Goal: Task Accomplishment & Management: Complete application form

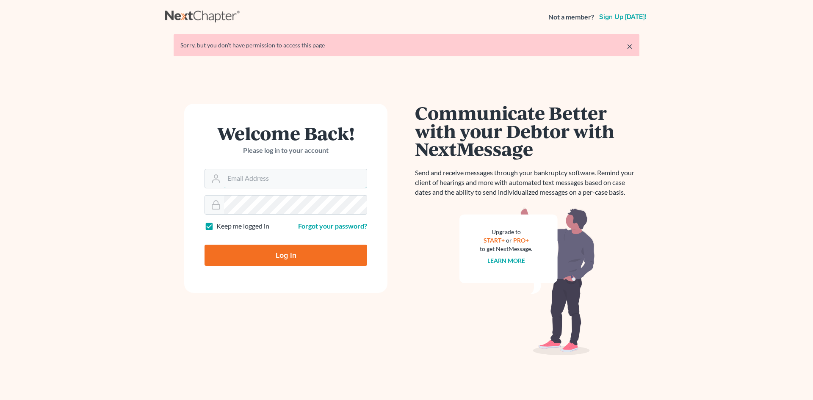
type input "[EMAIL_ADDRESS][DOMAIN_NAME]"
type input "Thinking..."
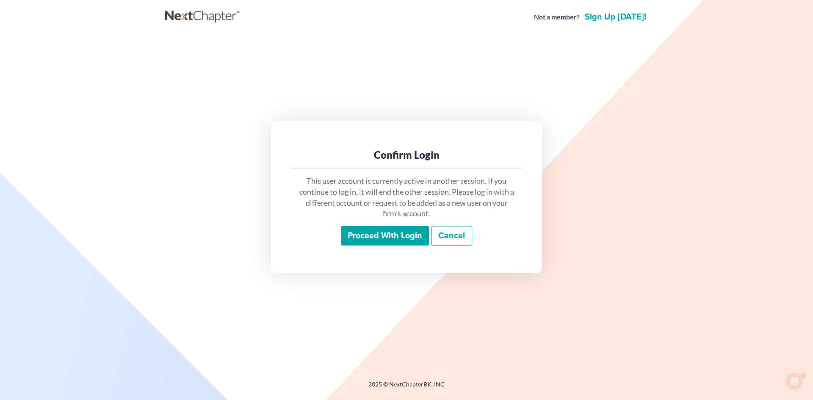
click at [383, 235] on input "Proceed with login" at bounding box center [385, 235] width 88 height 19
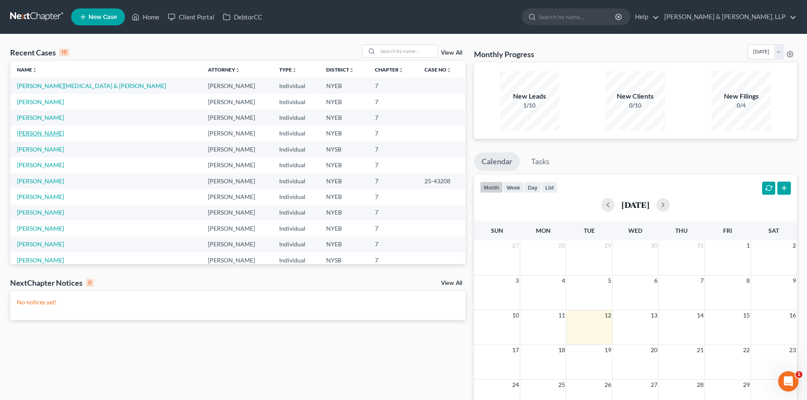
click at [41, 135] on link "[PERSON_NAME]" at bounding box center [40, 133] width 47 height 7
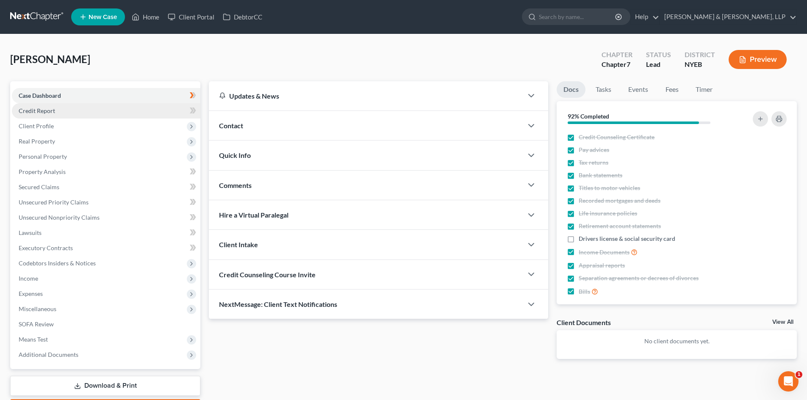
click at [58, 108] on link "Credit Report" at bounding box center [106, 110] width 188 height 15
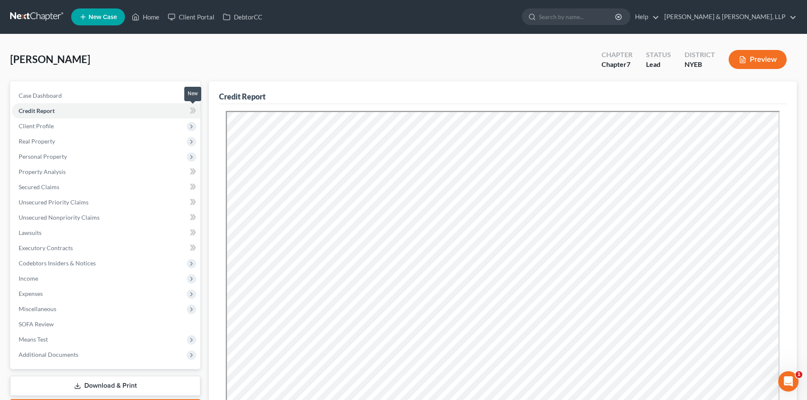
click at [192, 110] on icon at bounding box center [192, 111] width 4 height 6
click at [154, 127] on span "Client Profile" at bounding box center [106, 126] width 188 height 15
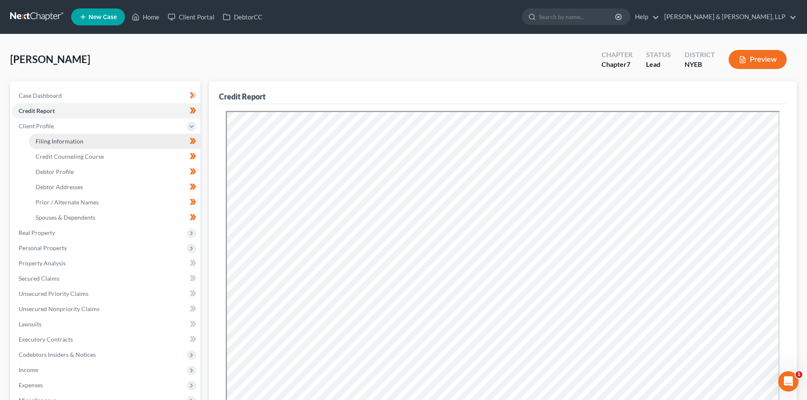
click at [134, 145] on link "Filing Information" at bounding box center [114, 141] width 171 height 15
select select "1"
select select "0"
select select "35"
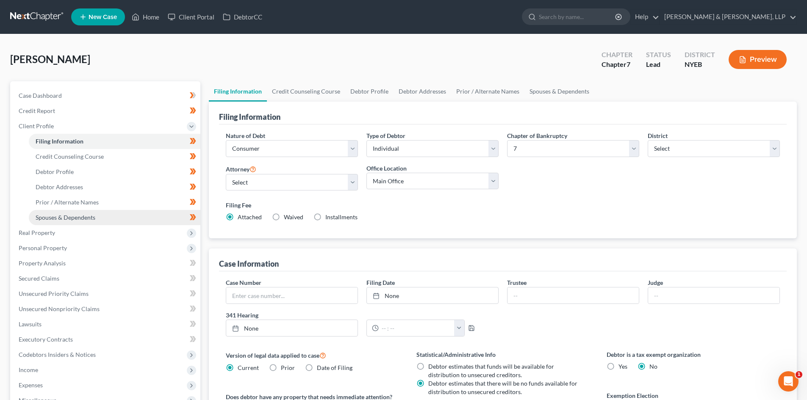
click at [128, 219] on link "Spouses & Dependents" at bounding box center [114, 217] width 171 height 15
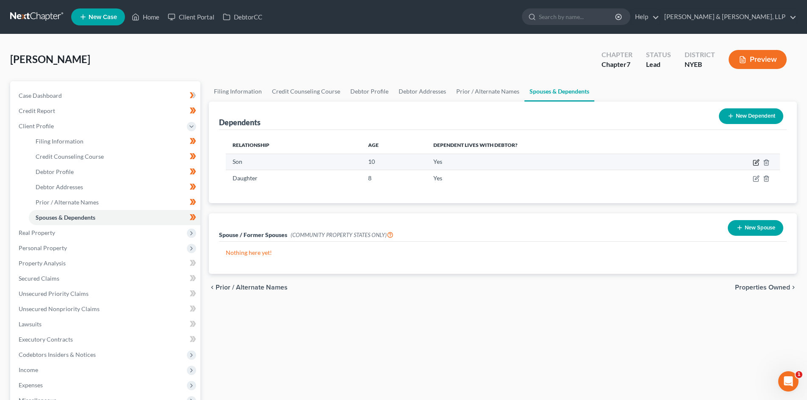
click at [756, 164] on icon "button" at bounding box center [755, 162] width 7 height 7
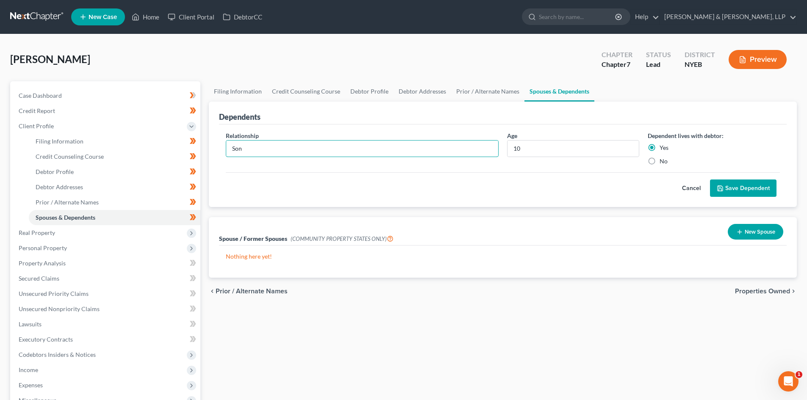
drag, startPoint x: 350, startPoint y: 151, endPoint x: 220, endPoint y: 147, distance: 130.0
click at [220, 147] on div "Relationship * Son Age [DEMOGRAPHIC_DATA] Dependent lives with debtor: Yes No C…" at bounding box center [502, 165] width 567 height 83
type input "Child"
click at [745, 188] on button "Save Dependent" at bounding box center [743, 189] width 66 height 18
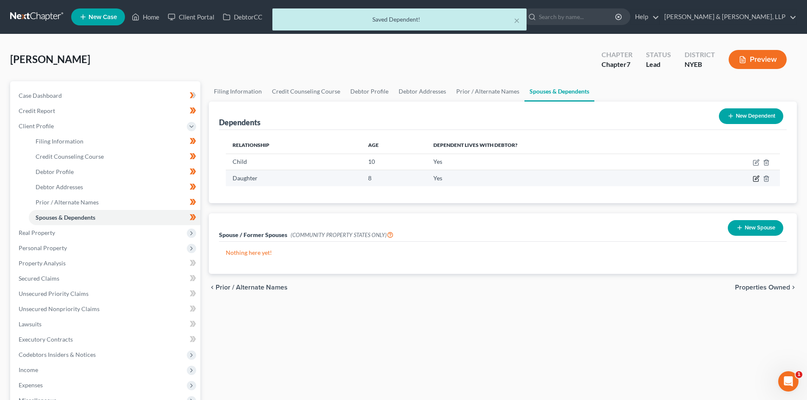
click at [754, 177] on icon "button" at bounding box center [755, 178] width 7 height 7
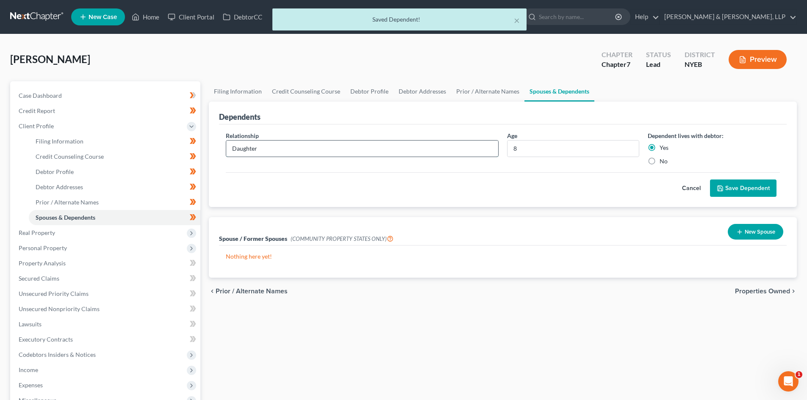
click at [322, 147] on input "Daughter" at bounding box center [362, 149] width 272 height 16
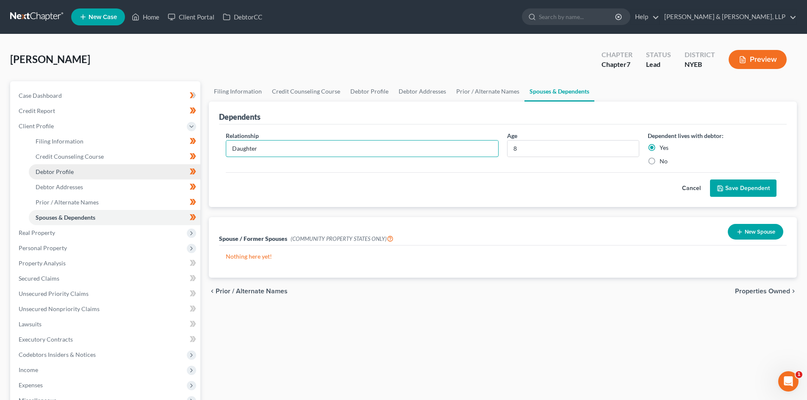
drag, startPoint x: 317, startPoint y: 150, endPoint x: 199, endPoint y: 164, distance: 118.1
click at [199, 164] on div "Petition Navigation Case Dashboard Payments Invoices Payments Payments Credit R…" at bounding box center [403, 295] width 795 height 428
type input "Child"
click at [736, 185] on button "Save Dependent" at bounding box center [743, 189] width 66 height 18
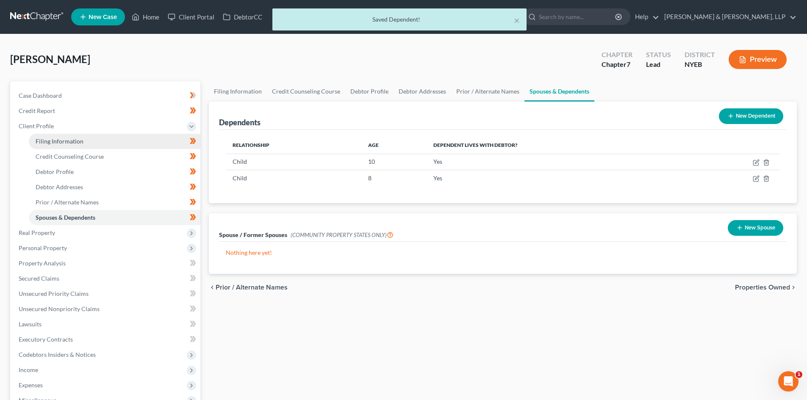
click at [126, 146] on link "Filing Information" at bounding box center [114, 141] width 171 height 15
select select "1"
select select "0"
select select "53"
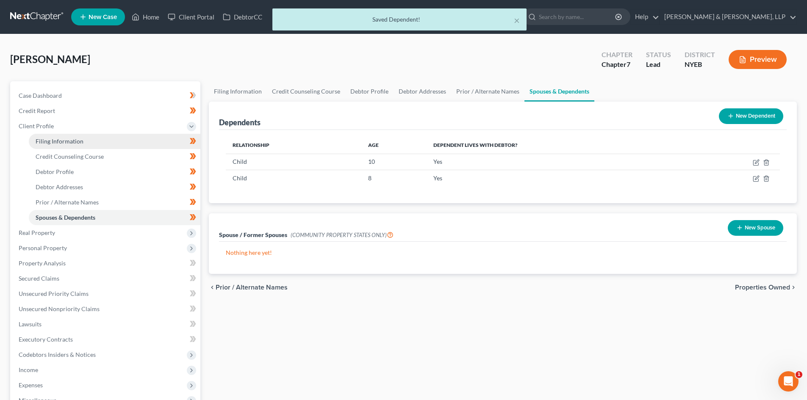
select select "0"
select select "35"
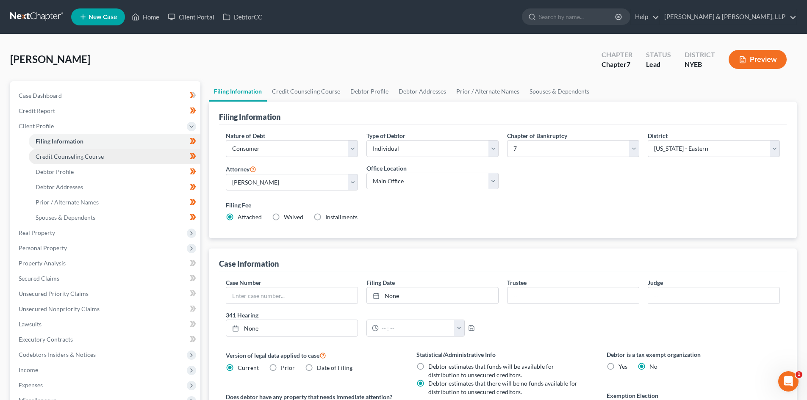
click at [88, 159] on span "Credit Counseling Course" at bounding box center [70, 156] width 68 height 7
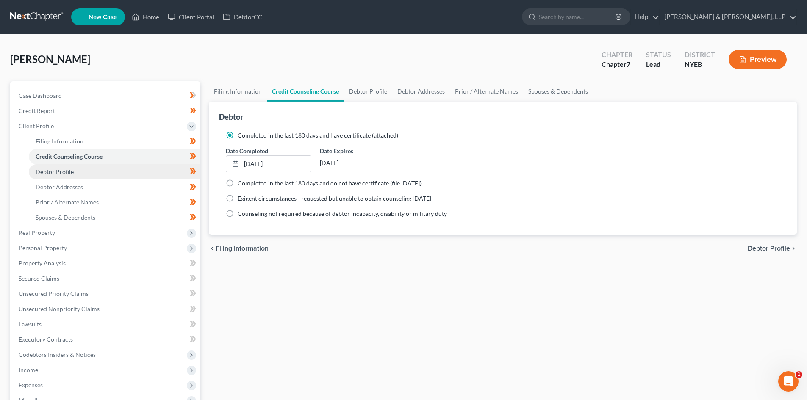
click at [88, 175] on link "Debtor Profile" at bounding box center [114, 171] width 171 height 15
select select "0"
select select "2"
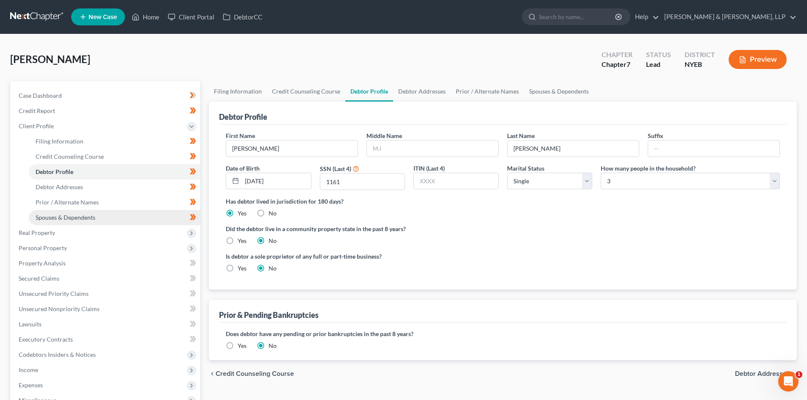
click at [94, 220] on span "Spouses & Dependents" at bounding box center [66, 217] width 60 height 7
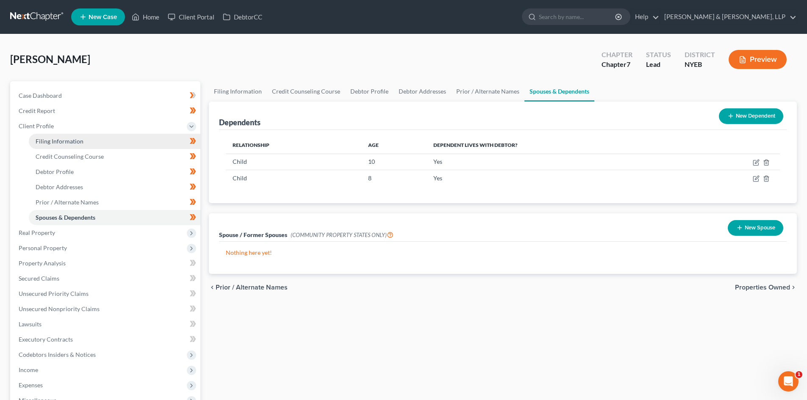
click at [94, 145] on link "Filing Information" at bounding box center [114, 141] width 171 height 15
select select "1"
select select "0"
select select "53"
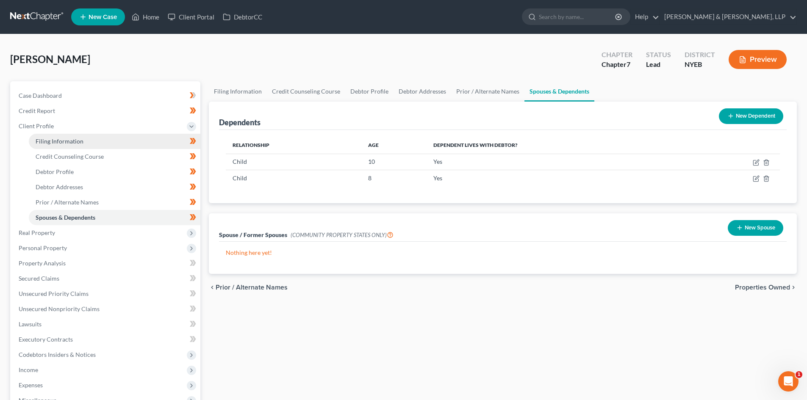
select select "0"
select select "35"
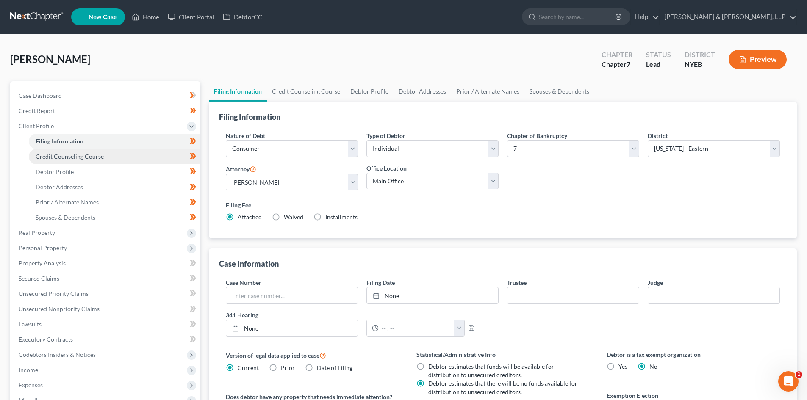
click at [83, 156] on span "Credit Counseling Course" at bounding box center [70, 156] width 68 height 7
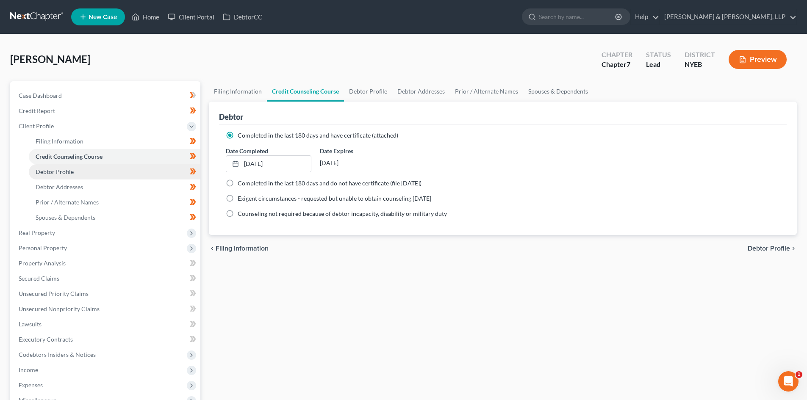
click at [70, 170] on span "Debtor Profile" at bounding box center [55, 171] width 38 height 7
select select "0"
select select "2"
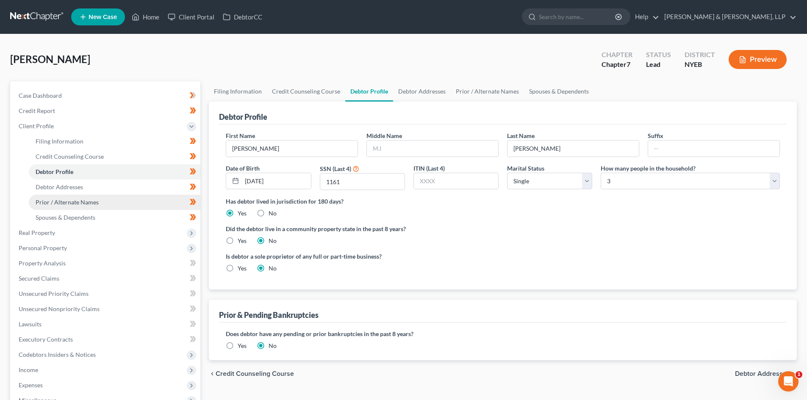
click at [117, 206] on link "Prior / Alternate Names" at bounding box center [114, 202] width 171 height 15
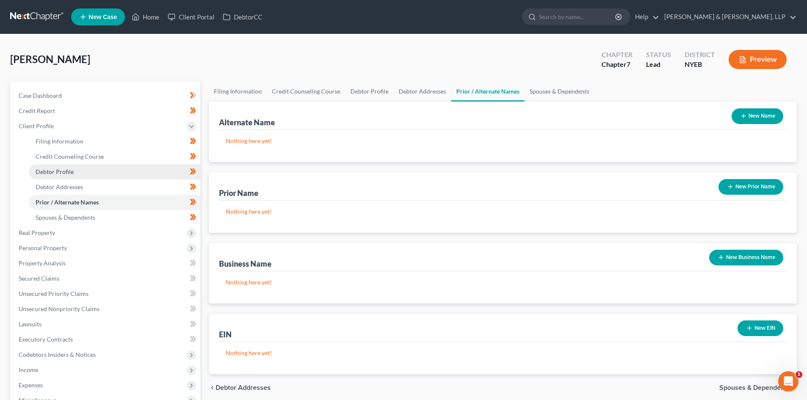
click at [122, 173] on link "Debtor Profile" at bounding box center [114, 171] width 171 height 15
select select "0"
select select "2"
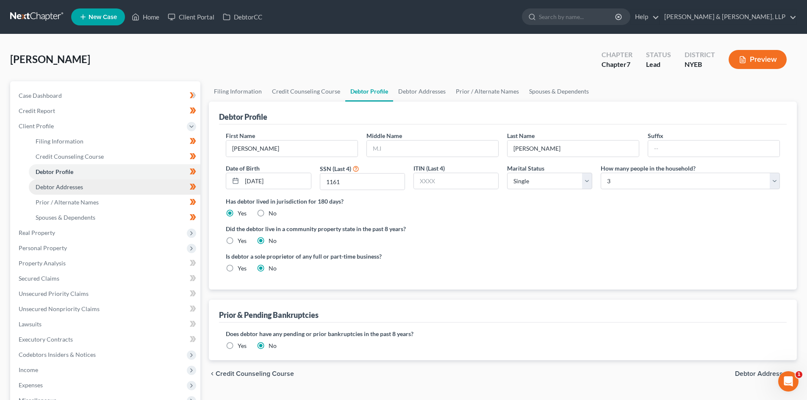
click at [84, 190] on link "Debtor Addresses" at bounding box center [114, 187] width 171 height 15
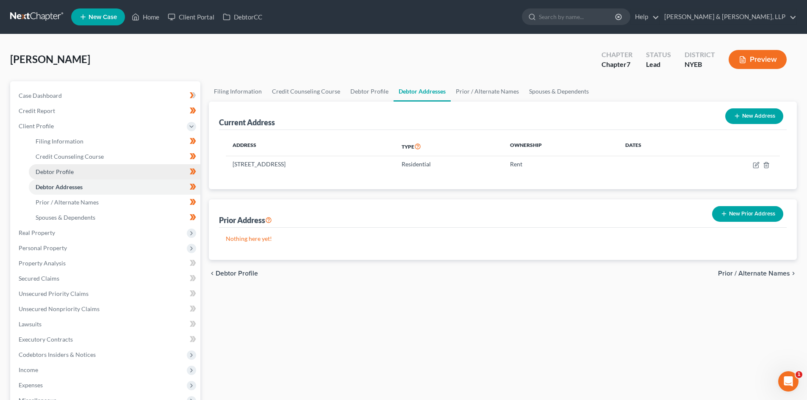
click at [116, 164] on link "Debtor Profile" at bounding box center [114, 171] width 171 height 15
select select "0"
select select "2"
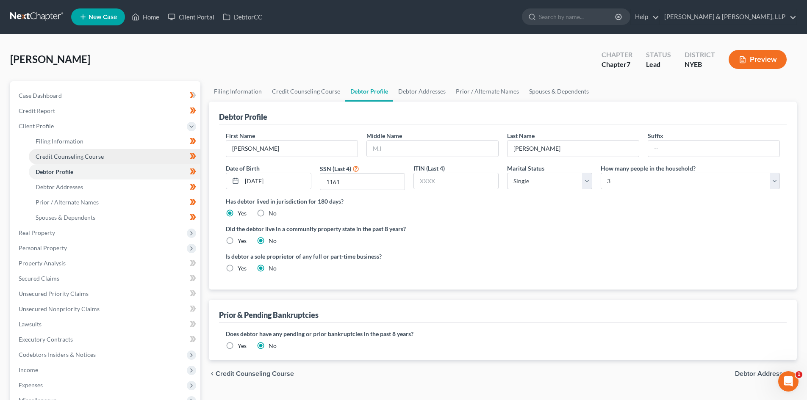
click at [114, 149] on link "Credit Counseling Course" at bounding box center [114, 156] width 171 height 15
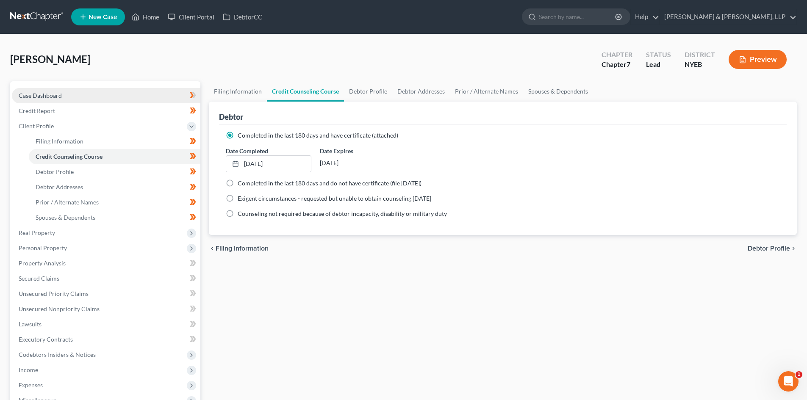
drag, startPoint x: 101, startPoint y: 97, endPoint x: 107, endPoint y: 100, distance: 6.4
click at [101, 97] on link "Case Dashboard" at bounding box center [106, 95] width 188 height 15
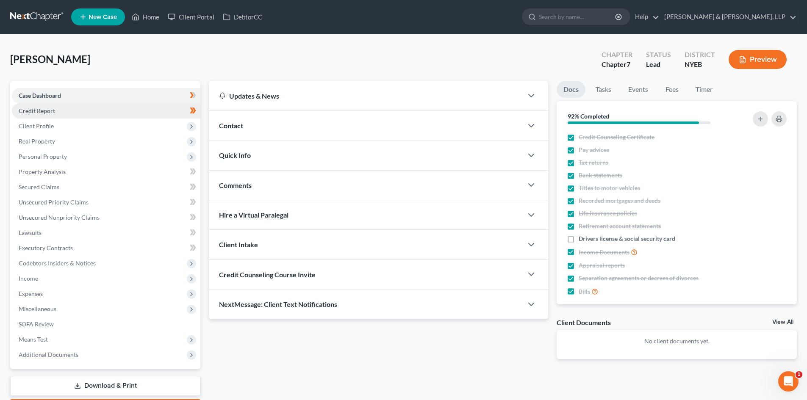
click at [58, 111] on link "Credit Report" at bounding box center [106, 110] width 188 height 15
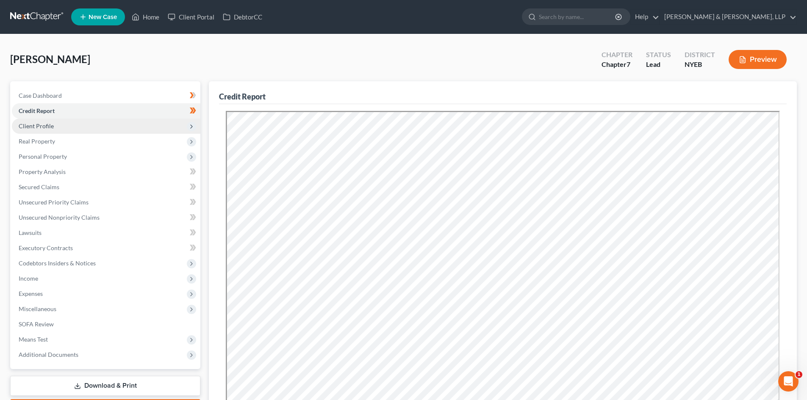
click at [82, 123] on span "Client Profile" at bounding box center [106, 126] width 188 height 15
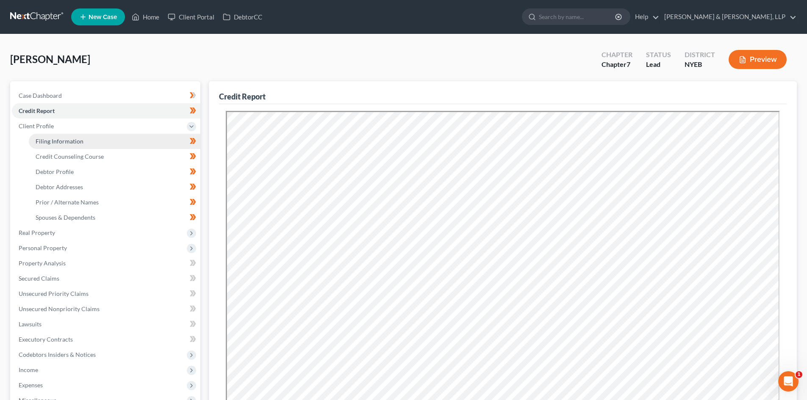
click at [88, 141] on link "Filing Information" at bounding box center [114, 141] width 171 height 15
select select "1"
select select "0"
select select "53"
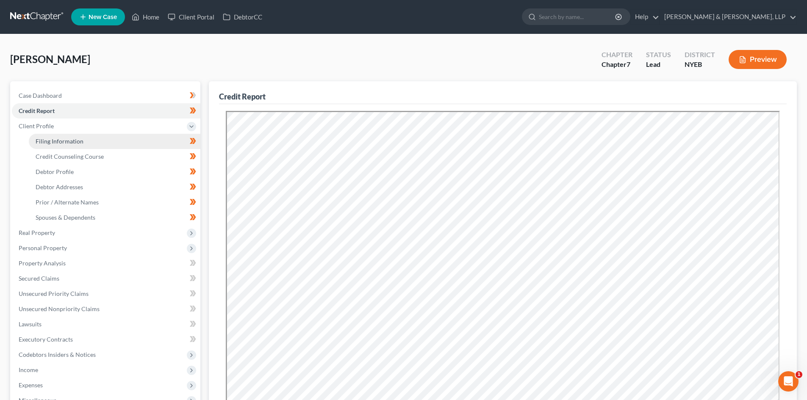
select select "0"
select select "35"
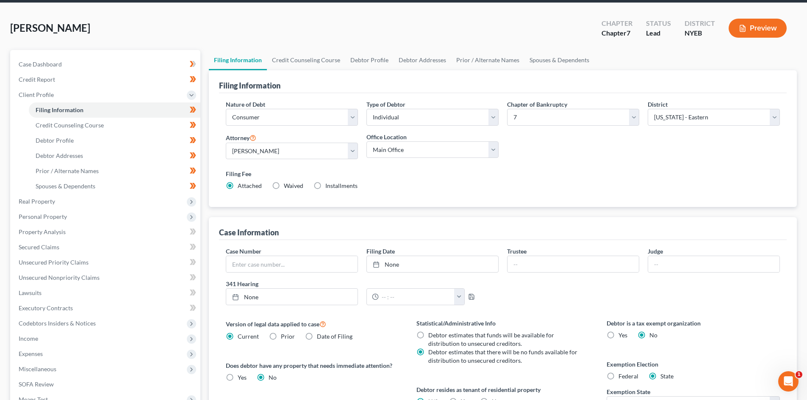
scroll to position [127, 0]
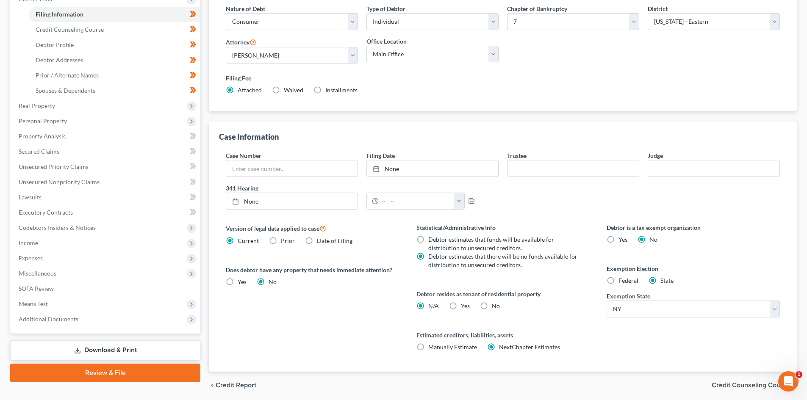
click at [461, 305] on span "Yes" at bounding box center [465, 305] width 9 height 7
click at [464, 305] on input "Yes Yes" at bounding box center [467, 305] width 6 height 6
radio input "true"
radio input "false"
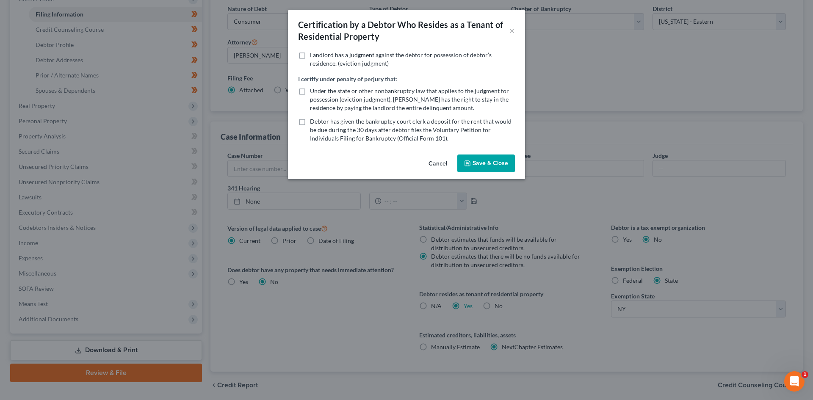
click at [488, 162] on button "Save & Close" at bounding box center [486, 164] width 58 height 18
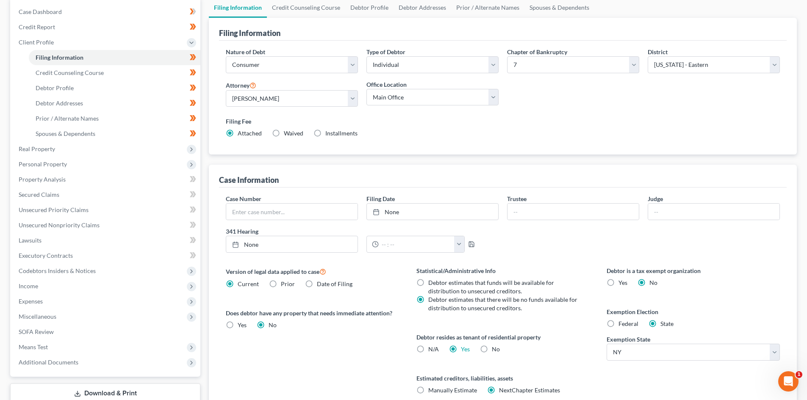
scroll to position [42, 0]
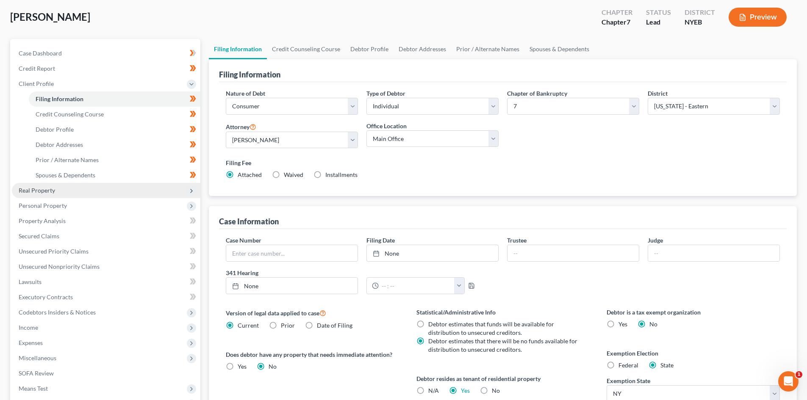
click at [81, 192] on span "Real Property" at bounding box center [106, 190] width 188 height 15
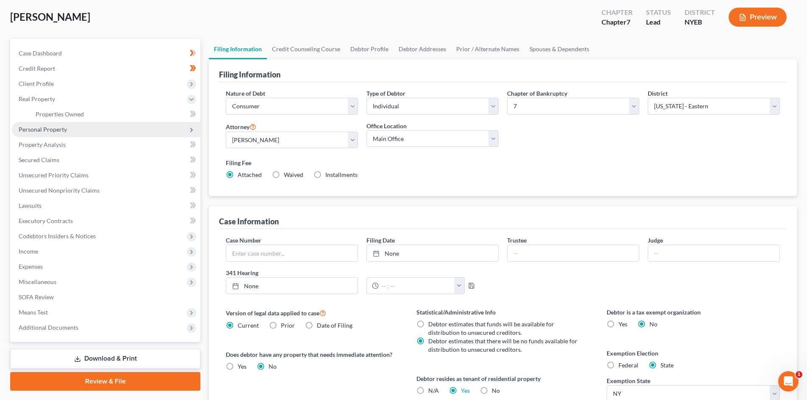
click at [79, 125] on span "Personal Property" at bounding box center [106, 129] width 188 height 15
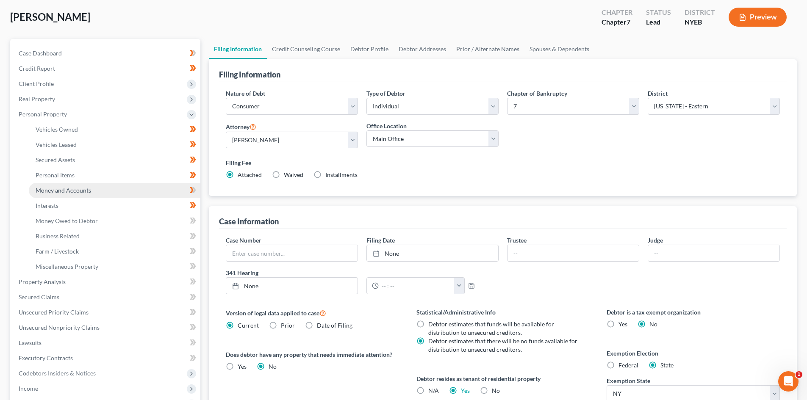
click at [105, 196] on link "Money and Accounts" at bounding box center [114, 190] width 171 height 15
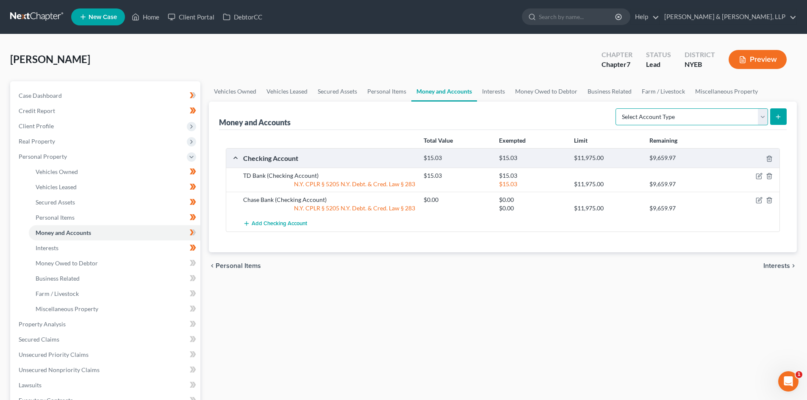
click at [760, 122] on select "Select Account Type Brokerage Cash on Hand Certificates of Deposit Checking Acc…" at bounding box center [691, 116] width 152 height 17
select select "security_deposits"
click at [617, 108] on select "Select Account Type Brokerage Cash on Hand Certificates of Deposit Checking Acc…" at bounding box center [691, 116] width 152 height 17
click at [777, 119] on icon "submit" at bounding box center [777, 116] width 7 height 7
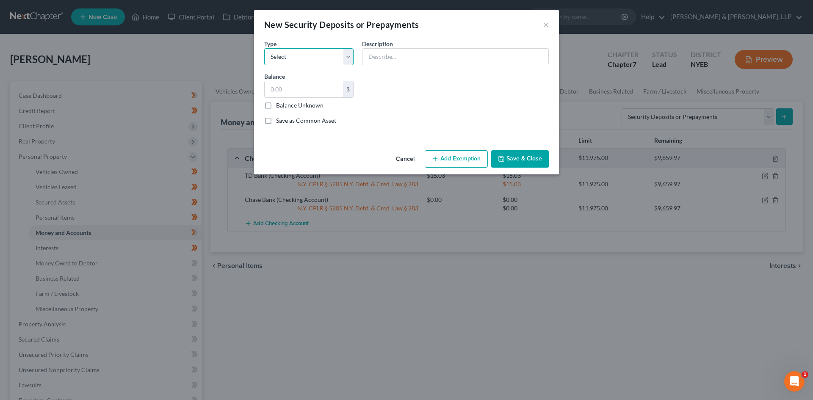
click at [312, 56] on select "Select Electric Gas Heating Oil Security Deposit On Rental Unit Prepaid Rent Te…" at bounding box center [308, 56] width 89 height 17
select select "3"
click at [264, 48] on select "Select Electric Gas Heating Oil Security Deposit On Rental Unit Prepaid Rent Te…" at bounding box center [308, 56] width 89 height 17
click at [346, 58] on select "Select Electric Gas Heating Oil Security Deposit On Rental Unit Prepaid Rent Te…" at bounding box center [308, 56] width 89 height 17
click at [264, 48] on select "Select Electric Gas Heating Oil Security Deposit On Rental Unit Prepaid Rent Te…" at bounding box center [308, 56] width 89 height 17
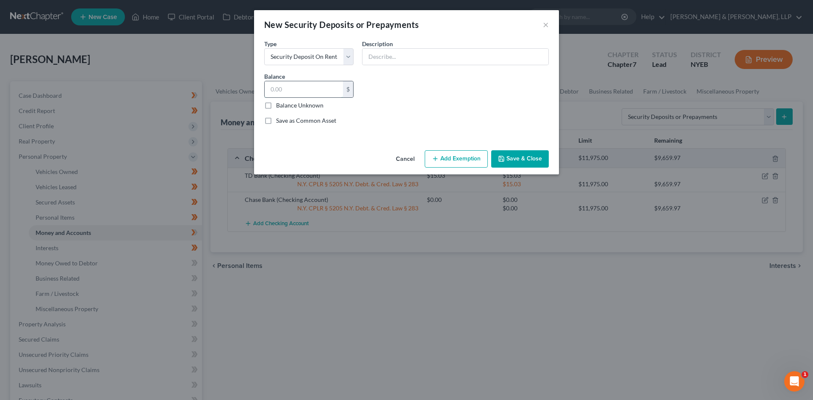
click at [307, 95] on input "text" at bounding box center [304, 89] width 78 height 16
type input "1,700.00"
click at [400, 55] on input "text" at bounding box center [455, 57] width 186 height 16
type input "Security deposit to landlord."
click at [464, 156] on button "Add Exemption" at bounding box center [456, 159] width 63 height 18
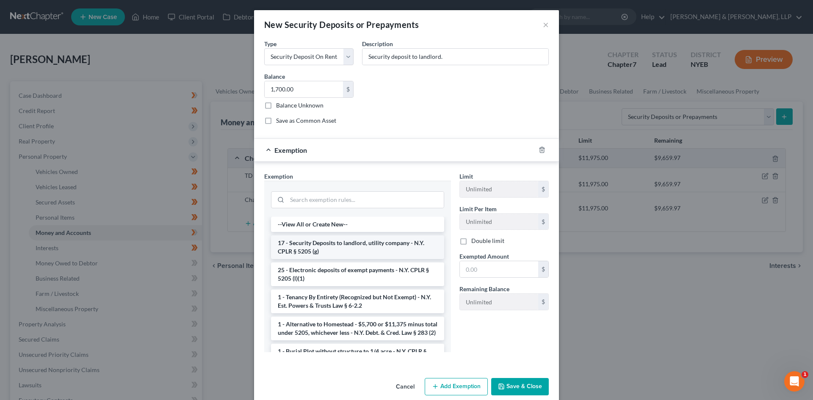
click at [331, 248] on li "17 - Security Deposits to landlord, utility company - N.Y. CPLR § 5205 (g)" at bounding box center [357, 247] width 173 height 24
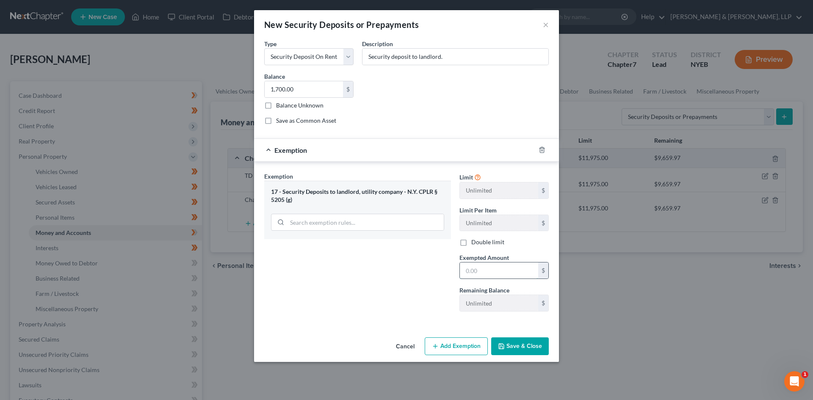
click at [490, 274] on input "text" at bounding box center [499, 271] width 78 height 16
type input "1,700.00"
click at [531, 342] on button "Save & Close" at bounding box center [520, 346] width 58 height 18
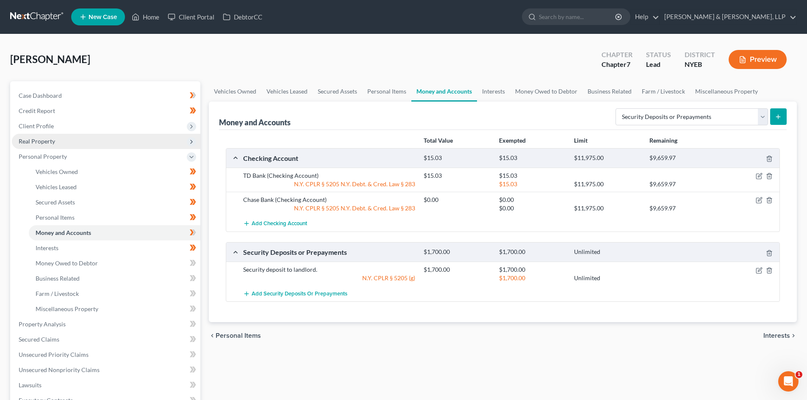
click at [121, 143] on span "Real Property" at bounding box center [106, 141] width 188 height 15
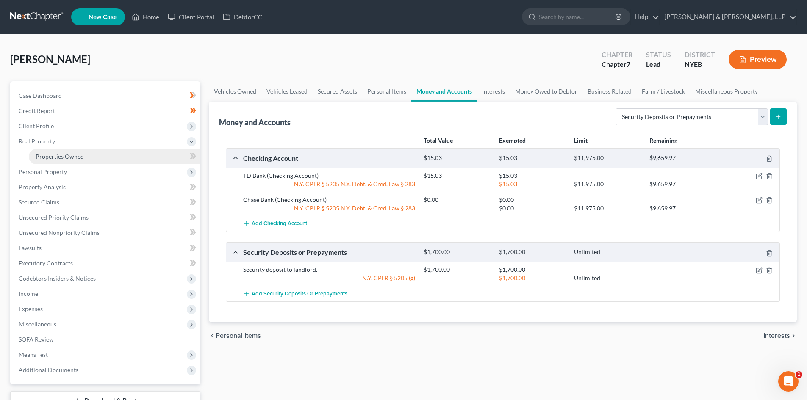
click at [128, 156] on link "Properties Owned" at bounding box center [114, 156] width 171 height 15
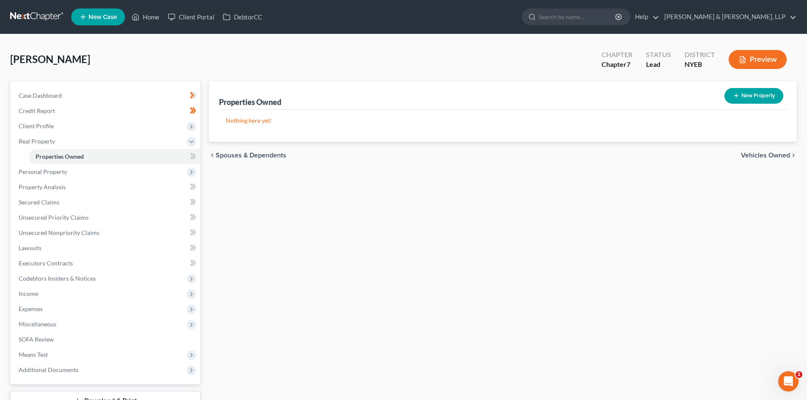
click at [196, 158] on icon at bounding box center [193, 156] width 6 height 11
click at [195, 158] on icon at bounding box center [193, 156] width 6 height 11
click at [803, 178] on div "[PERSON_NAME] Upgraded Chapter Chapter 7 Status Lead District NYEB Preview Peti…" at bounding box center [403, 242] width 807 height 416
click at [63, 172] on span "Personal Property" at bounding box center [43, 171] width 48 height 7
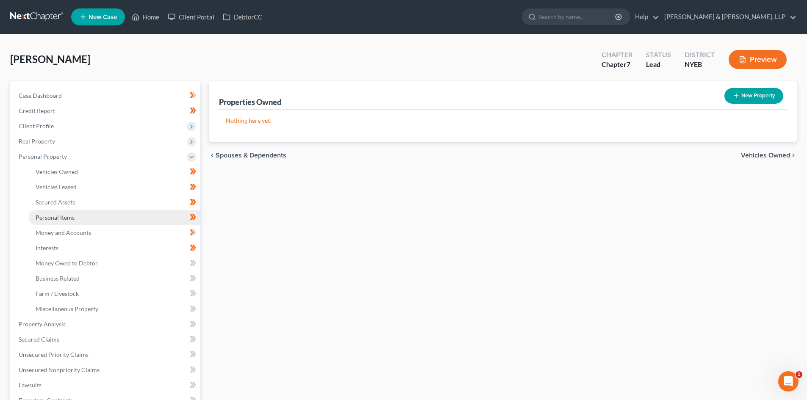
click at [74, 222] on link "Personal Items" at bounding box center [114, 217] width 171 height 15
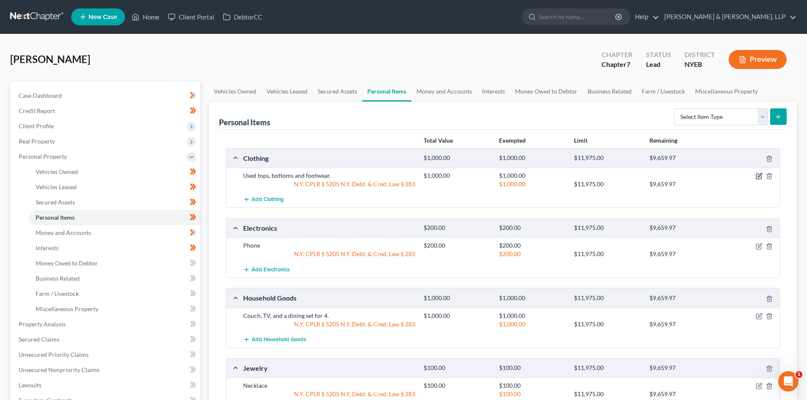
click at [759, 178] on icon "button" at bounding box center [758, 176] width 7 height 7
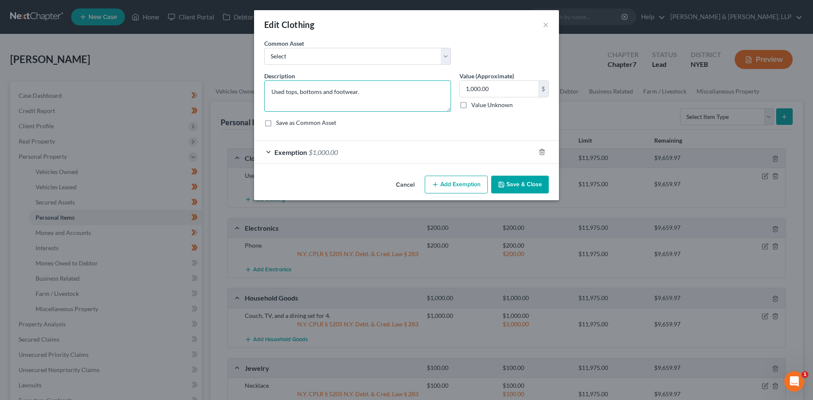
click at [323, 93] on textarea "Used tops, bottoms and footwear." at bounding box center [357, 95] width 187 height 31
click at [358, 93] on textarea "Used tops, bottoms, and footwear." at bounding box center [357, 95] width 187 height 31
type textarea "Used tops, bottoms, and footwear for a three-person household."
type input "300.00"
click at [391, 157] on div "Exemption $1,000.00" at bounding box center [394, 152] width 281 height 22
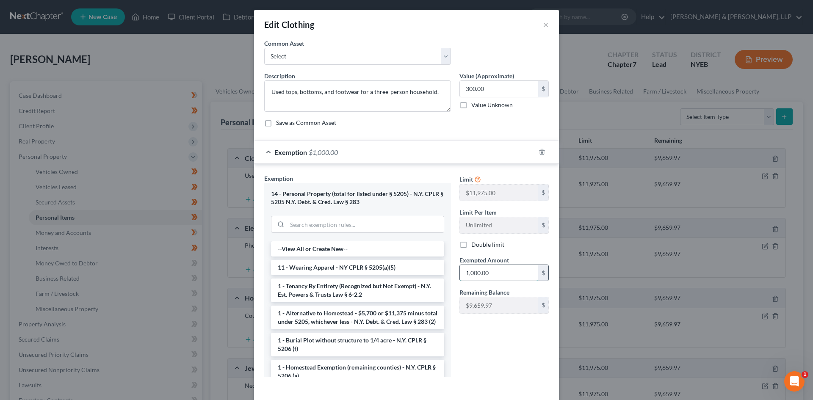
click at [519, 267] on input "1,000.00" at bounding box center [499, 273] width 78 height 16
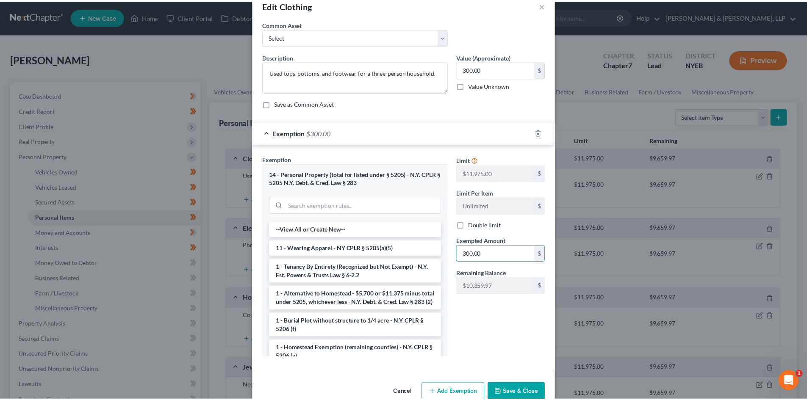
scroll to position [37, 0]
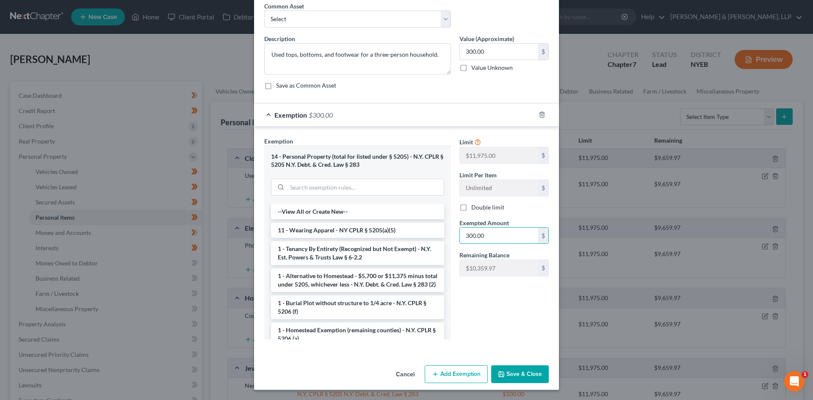
type input "300.00"
click at [509, 376] on button "Save & Close" at bounding box center [520, 374] width 58 height 18
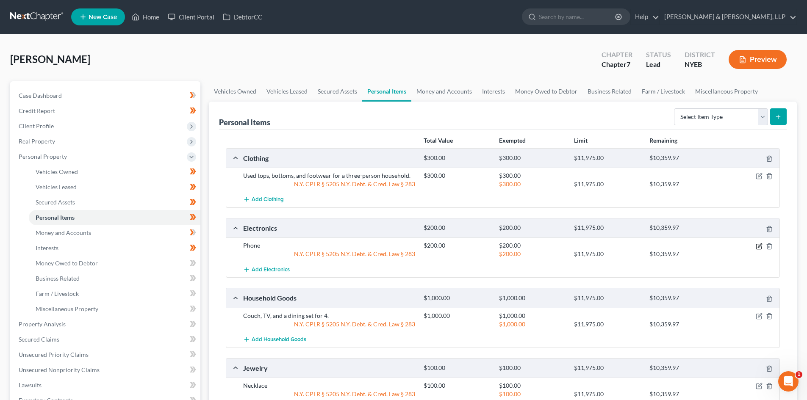
click at [760, 249] on icon "button" at bounding box center [758, 246] width 5 height 5
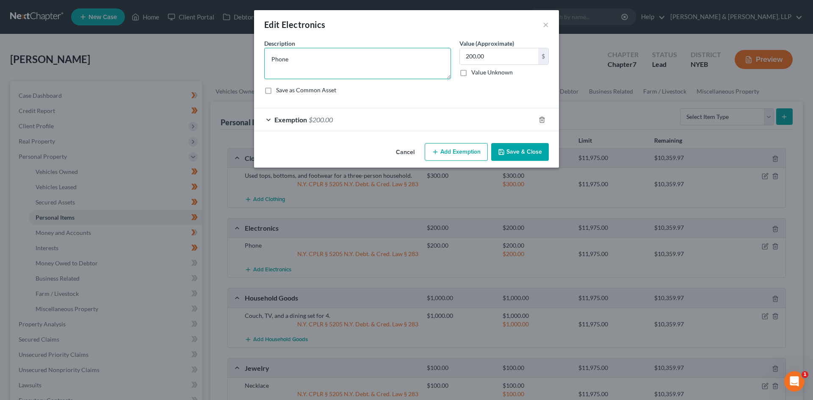
click at [272, 58] on textarea "Phone" at bounding box center [357, 63] width 187 height 31
click at [276, 61] on textarea "Phone" at bounding box center [357, 63] width 187 height 31
type textarea "One iPhone"
click at [528, 155] on button "Save & Close" at bounding box center [520, 152] width 58 height 18
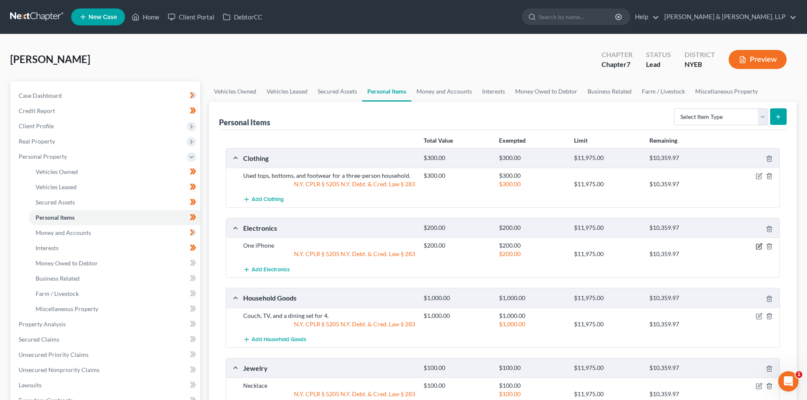
click at [758, 245] on icon "button" at bounding box center [758, 246] width 7 height 7
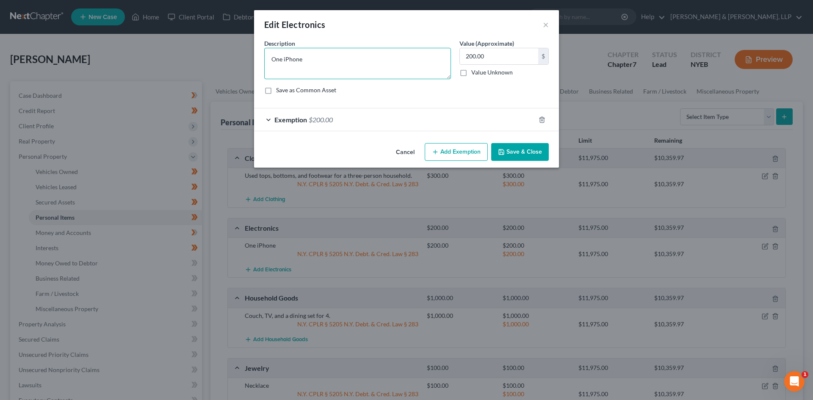
click at [351, 75] on textarea "One iPhone" at bounding box center [357, 63] width 187 height 31
type textarea "One iPhone."
click at [514, 139] on div "An exemption set must first be selected from the Filing Information section. Co…" at bounding box center [406, 89] width 305 height 101
click at [518, 149] on button "Save & Close" at bounding box center [520, 152] width 58 height 18
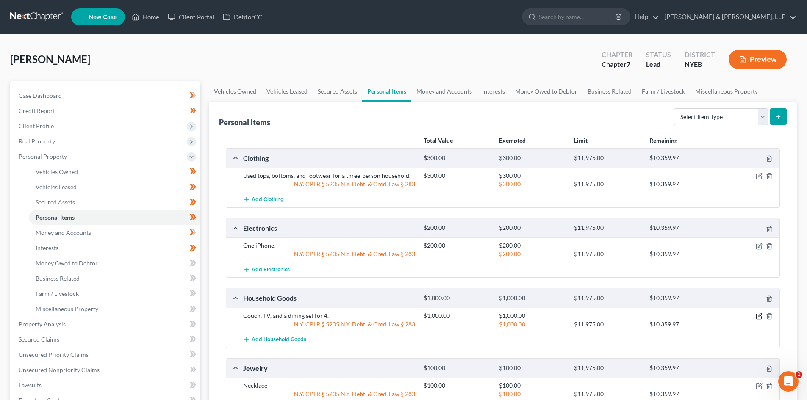
click at [759, 315] on icon "button" at bounding box center [758, 316] width 7 height 7
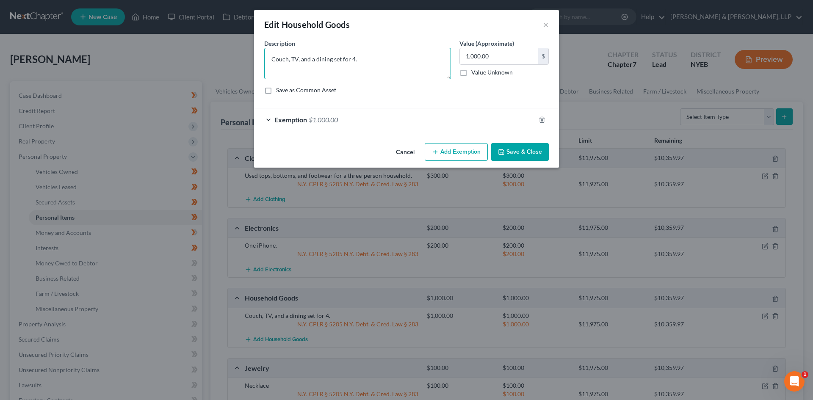
click at [273, 58] on textarea "Couch, TV, and a dining set for 4." at bounding box center [357, 63] width 187 height 31
click at [363, 58] on textarea "One couch, TV, and a dining set for 4." at bounding box center [357, 63] width 187 height 31
click at [358, 61] on textarea "One couch, TV, and a dining set for four chairs." at bounding box center [357, 63] width 187 height 31
type textarea "One couch, TV, and a dining set with four chairs."
click at [414, 119] on div "Exemption $1,000.00" at bounding box center [394, 119] width 281 height 22
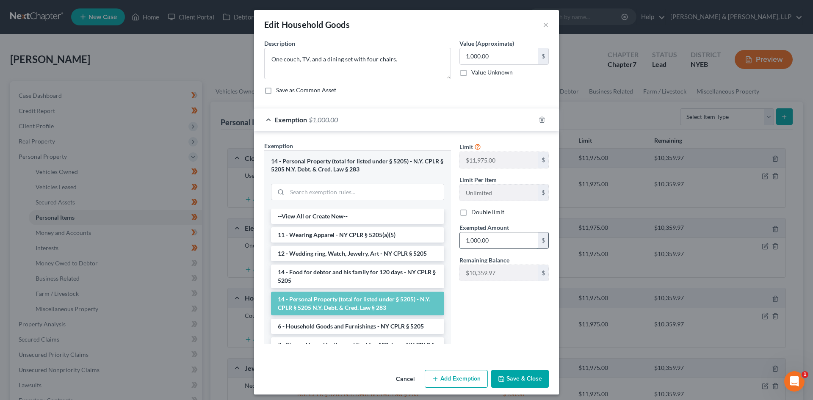
click at [503, 244] on input "1,000.00" at bounding box center [499, 240] width 78 height 16
click at [506, 58] on input "1,000.00" at bounding box center [499, 56] width 78 height 16
type input "300.00"
click at [492, 243] on input "1,000.00" at bounding box center [499, 240] width 78 height 16
type input "300.00"
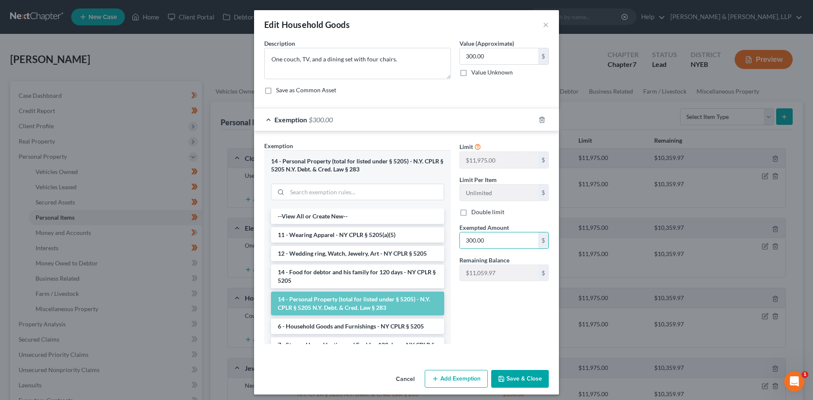
click at [514, 374] on button "Save & Close" at bounding box center [520, 379] width 58 height 18
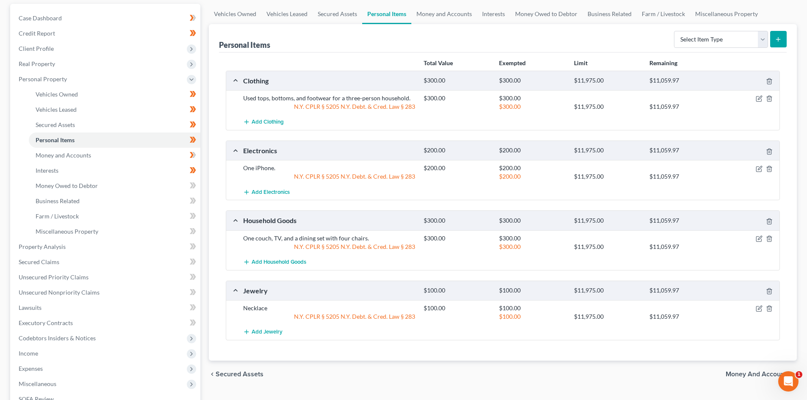
scroll to position [85, 0]
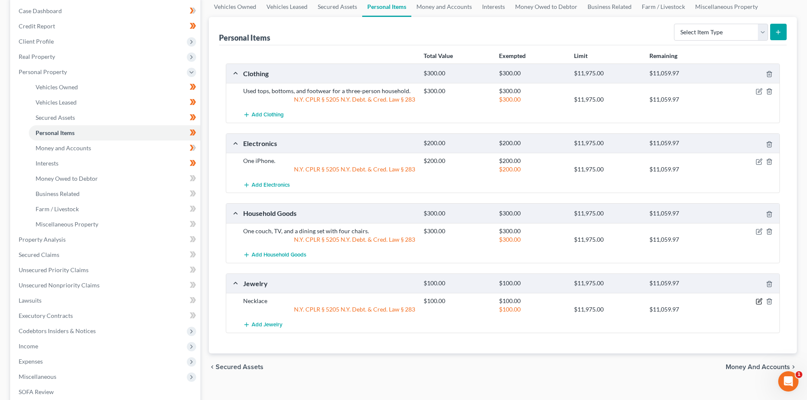
click at [760, 304] on icon "button" at bounding box center [758, 301] width 5 height 5
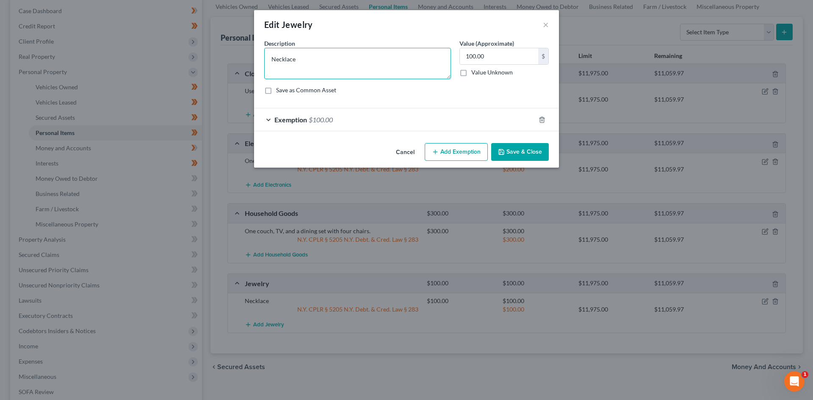
click at [301, 56] on textarea "Necklace" at bounding box center [357, 63] width 187 height 31
click at [276, 57] on textarea "Necklace" at bounding box center [357, 63] width 187 height 31
type textarea "One necklace"
click at [493, 60] on input "100.00" at bounding box center [499, 56] width 78 height 16
type input "80.00"
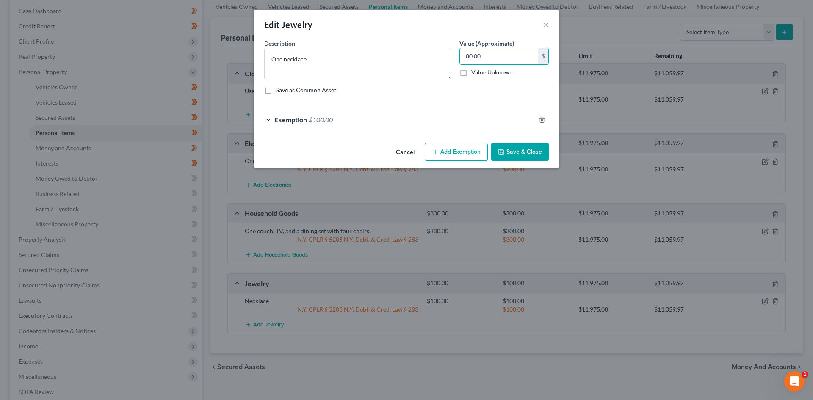
click at [366, 117] on div "Exemption $100.00" at bounding box center [394, 119] width 281 height 22
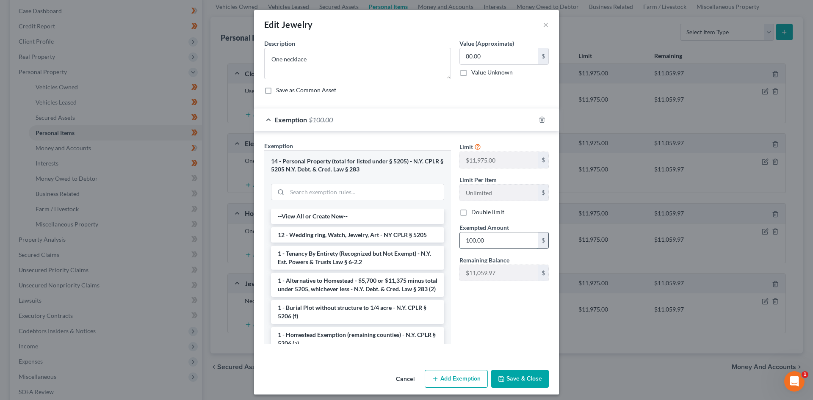
click at [513, 241] on input "100.00" at bounding box center [499, 240] width 78 height 16
type input "80.00"
click at [527, 384] on button "Save & Close" at bounding box center [520, 379] width 58 height 18
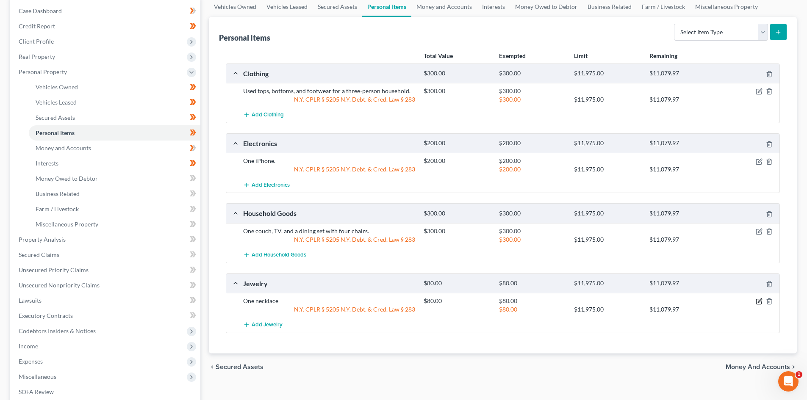
click at [757, 302] on icon "button" at bounding box center [758, 301] width 7 height 7
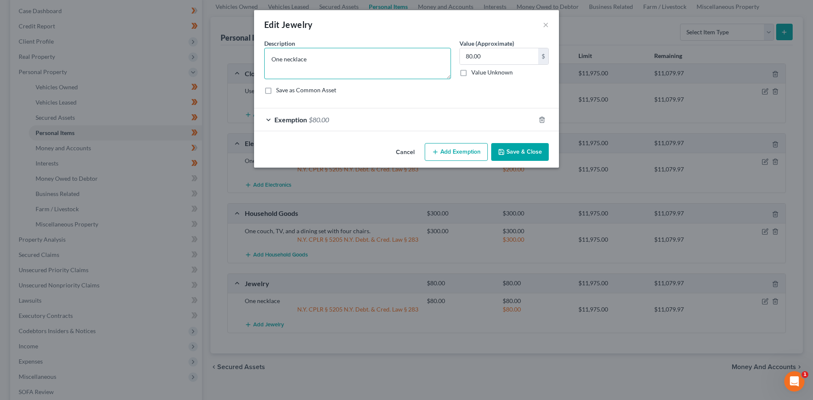
click at [319, 66] on textarea "One necklace" at bounding box center [357, 63] width 187 height 31
type textarea "One necklace."
click at [536, 153] on button "Save & Close" at bounding box center [520, 152] width 58 height 18
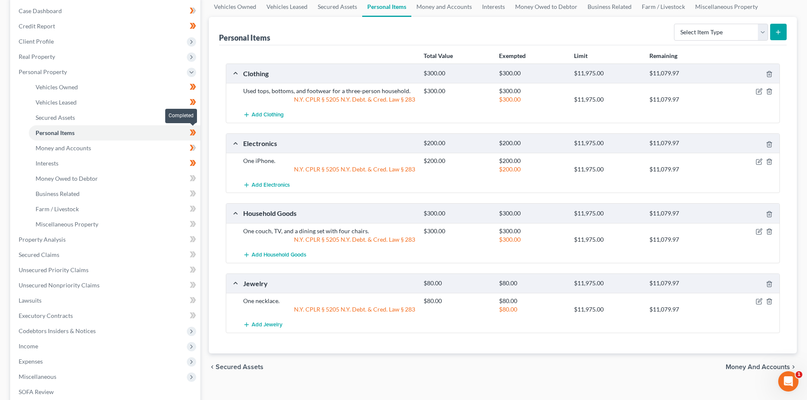
click at [197, 136] on span at bounding box center [192, 133] width 15 height 13
click at [196, 134] on icon at bounding box center [193, 132] width 6 height 11
click at [170, 146] on link "Money and Accounts" at bounding box center [114, 148] width 171 height 15
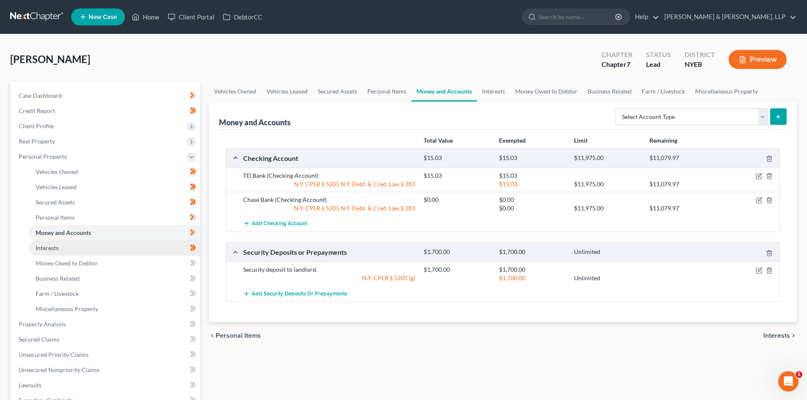
scroll to position [42, 0]
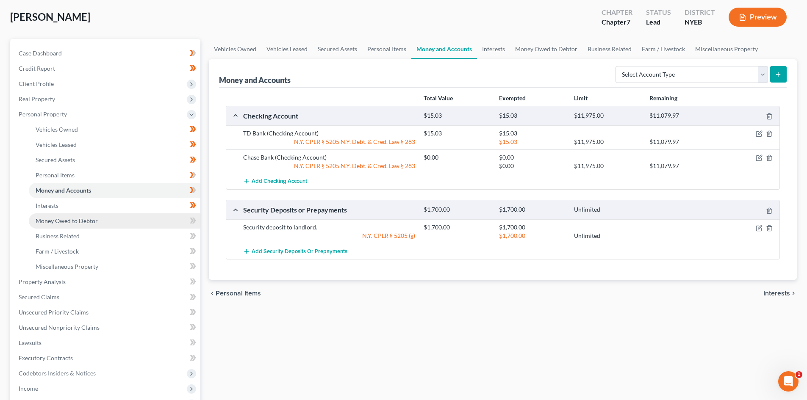
click at [105, 216] on link "Money Owed to Debtor" at bounding box center [114, 220] width 171 height 15
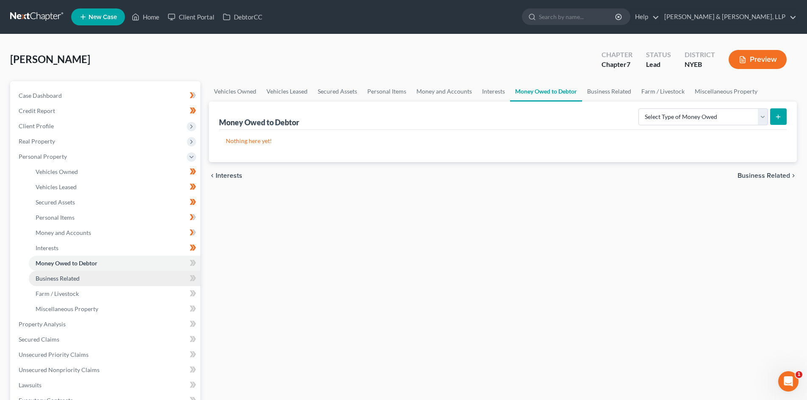
click at [108, 276] on link "Business Related" at bounding box center [114, 278] width 171 height 15
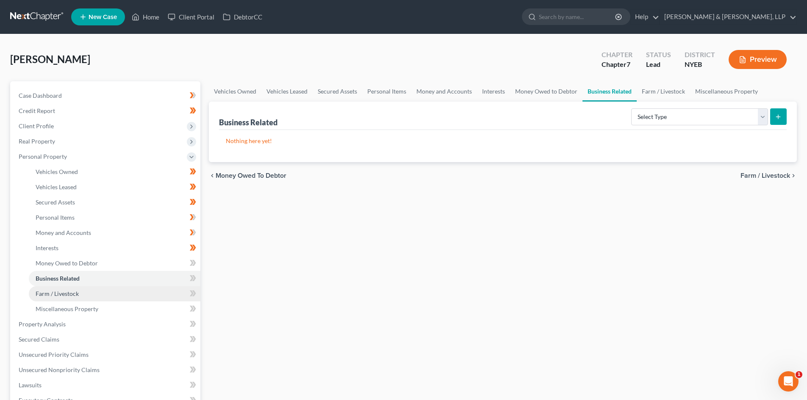
click at [108, 295] on link "Farm / Livestock" at bounding box center [114, 293] width 171 height 15
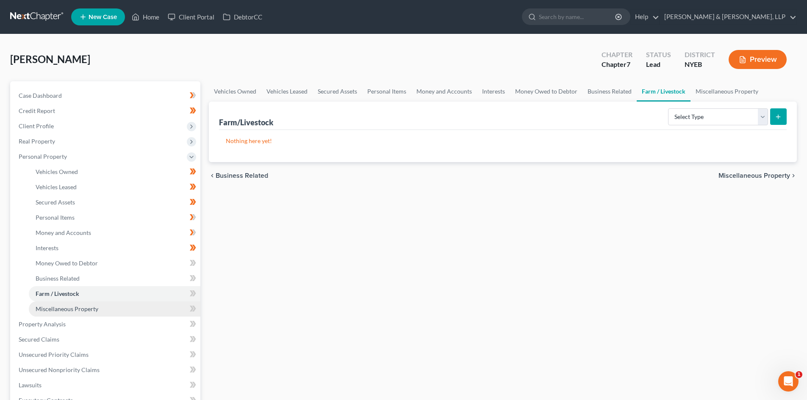
click at [101, 308] on link "Miscellaneous Property" at bounding box center [114, 308] width 171 height 15
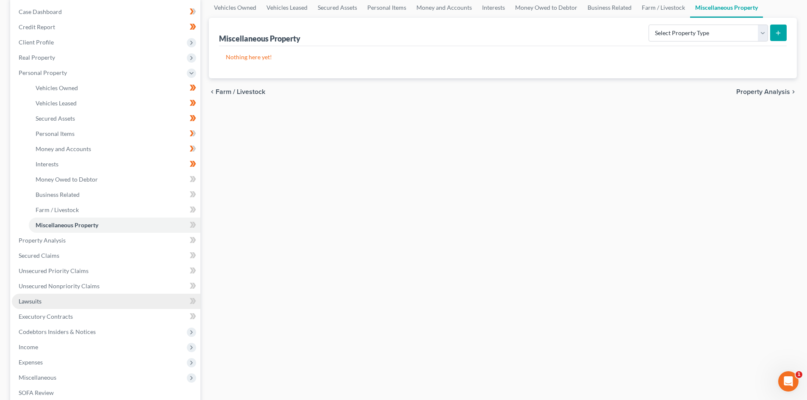
scroll to position [85, 0]
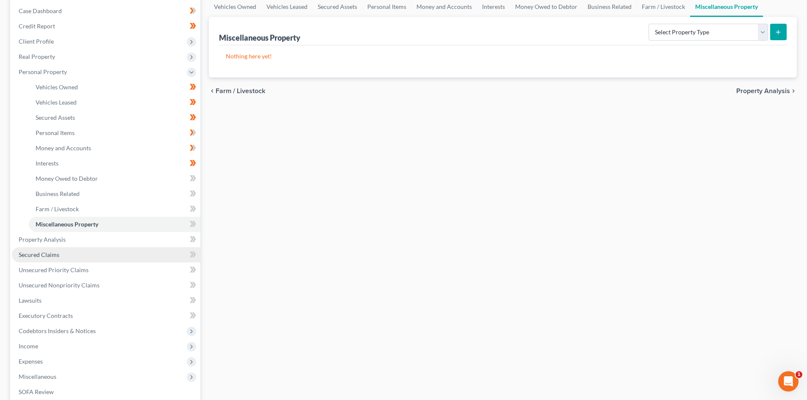
click at [88, 254] on link "Secured Claims" at bounding box center [106, 254] width 188 height 15
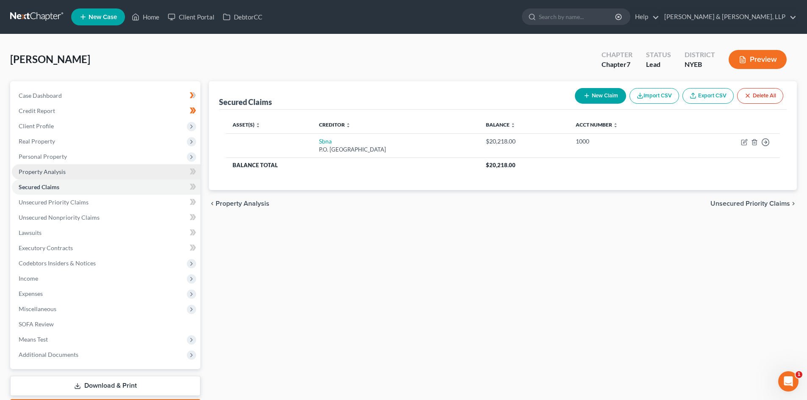
click at [80, 177] on link "Property Analysis" at bounding box center [106, 171] width 188 height 15
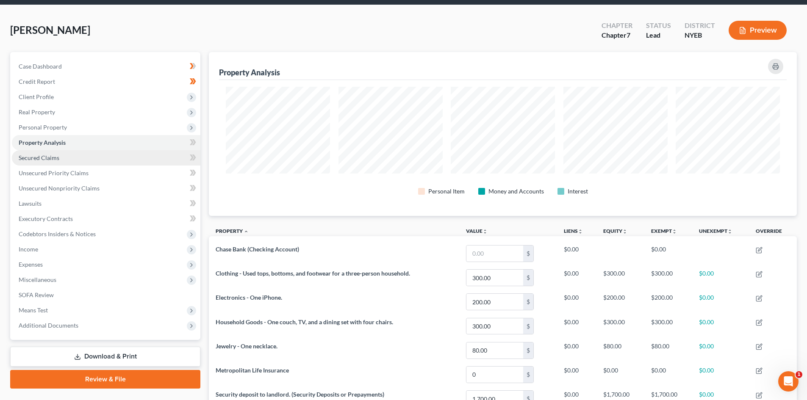
scroll to position [20, 0]
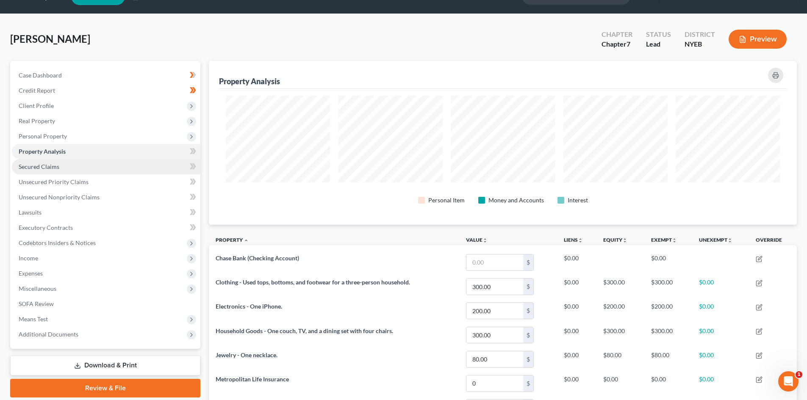
click at [75, 166] on link "Secured Claims" at bounding box center [106, 166] width 188 height 15
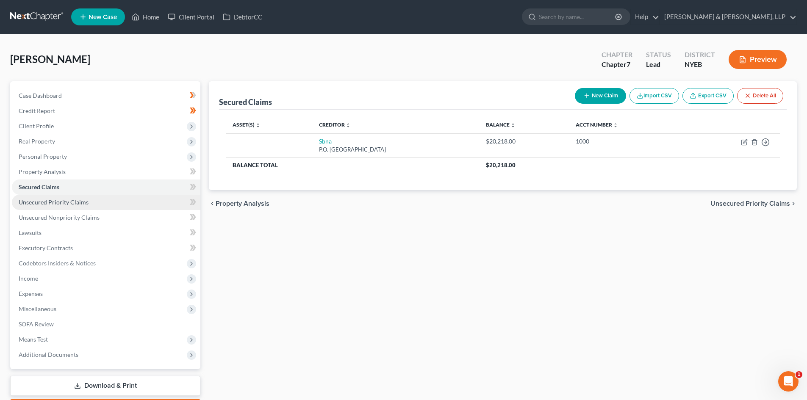
click at [128, 201] on link "Unsecured Priority Claims" at bounding box center [106, 202] width 188 height 15
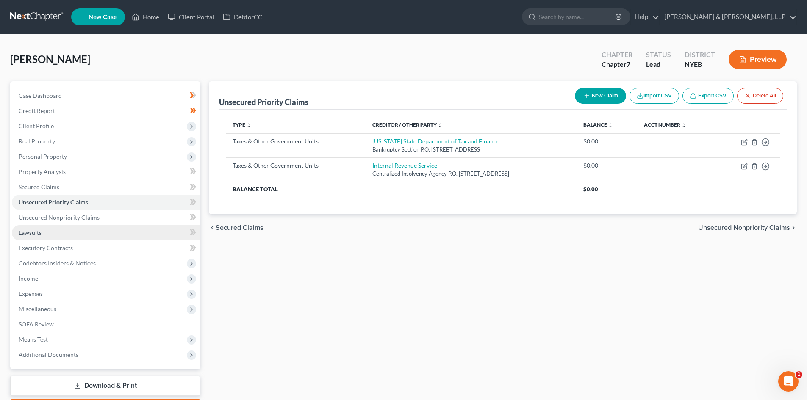
click at [129, 225] on link "Lawsuits" at bounding box center [106, 232] width 188 height 15
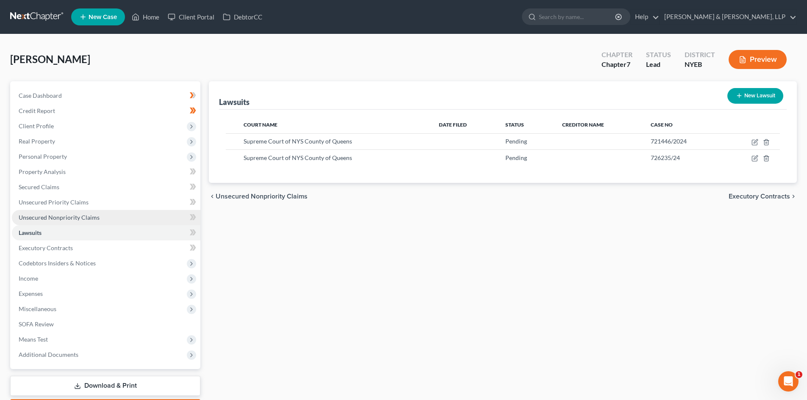
click at [128, 215] on link "Unsecured Nonpriority Claims" at bounding box center [106, 217] width 188 height 15
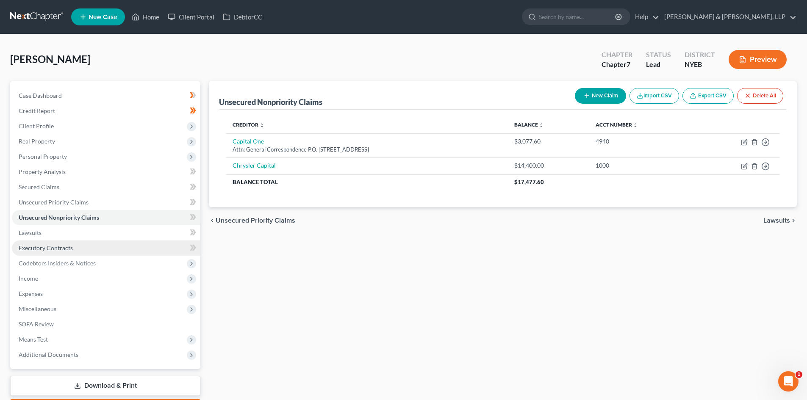
click at [111, 246] on link "Executory Contracts" at bounding box center [106, 248] width 188 height 15
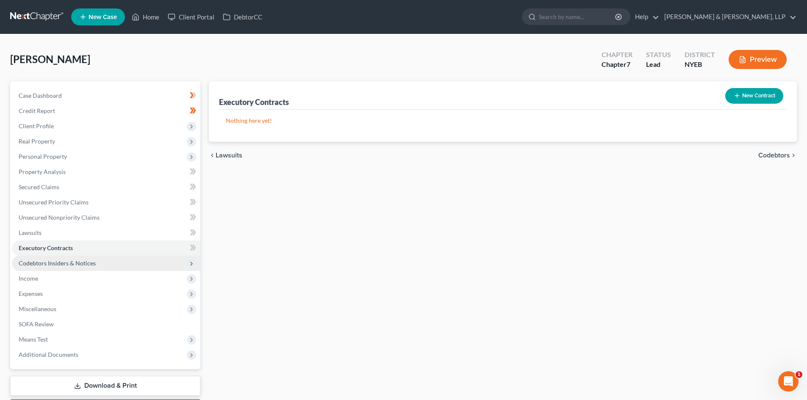
click at [132, 264] on span "Codebtors Insiders & Notices" at bounding box center [106, 263] width 188 height 15
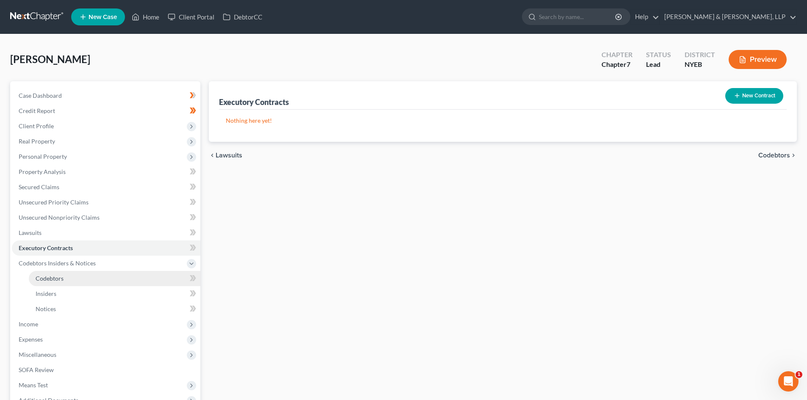
click at [133, 284] on link "Codebtors" at bounding box center [114, 278] width 171 height 15
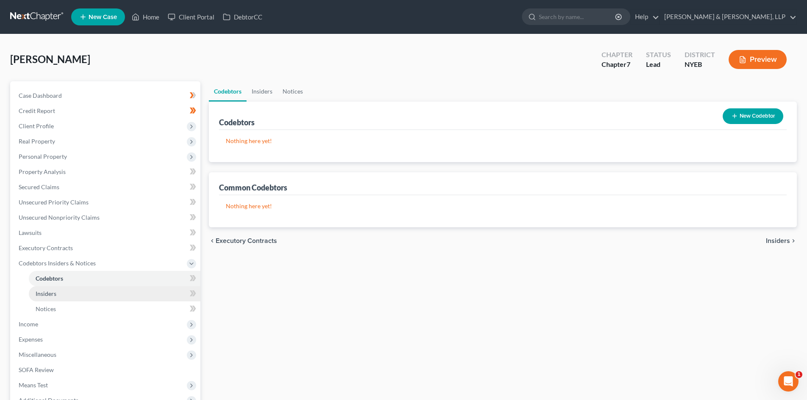
click at [136, 292] on link "Insiders" at bounding box center [114, 293] width 171 height 15
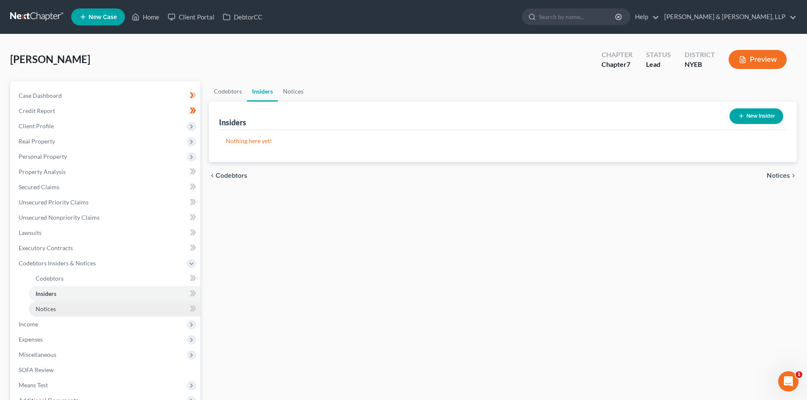
click at [140, 307] on link "Notices" at bounding box center [114, 308] width 171 height 15
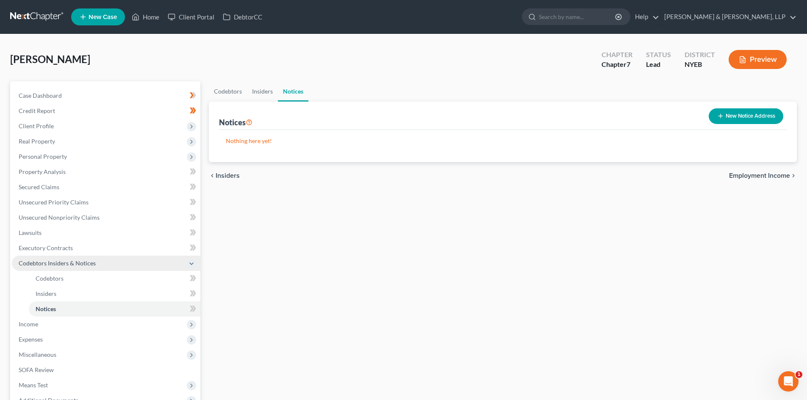
scroll to position [42, 0]
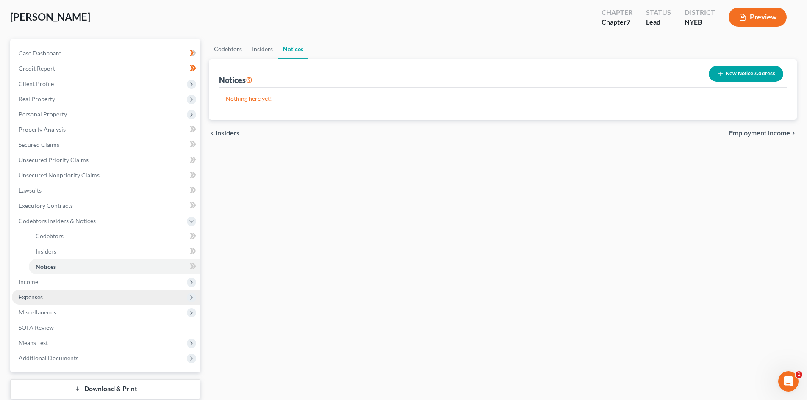
click at [126, 289] on ul "Case Dashboard Payments Invoices Payments Payments Credit Report Client Profile" at bounding box center [106, 206] width 188 height 320
click at [118, 283] on span "Income" at bounding box center [106, 281] width 188 height 15
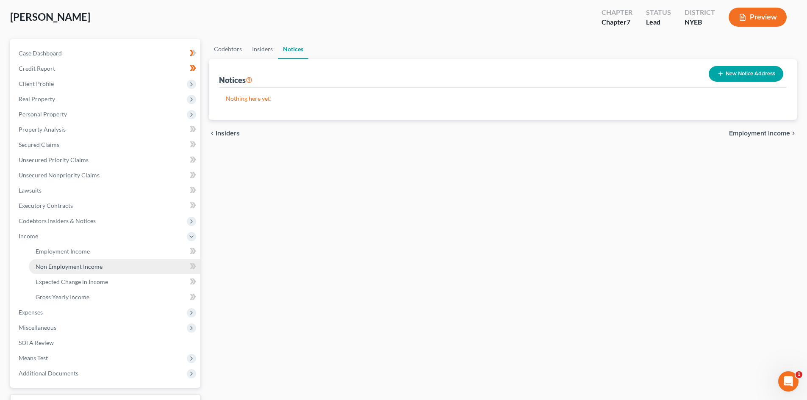
click at [109, 259] on link "Non Employment Income" at bounding box center [114, 266] width 171 height 15
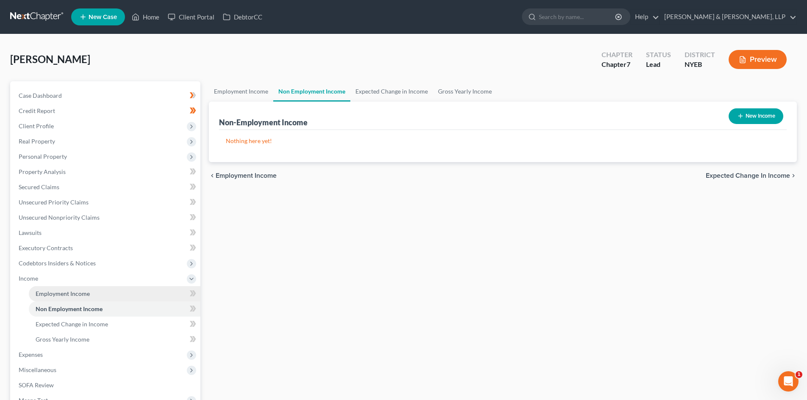
click at [112, 295] on link "Employment Income" at bounding box center [114, 293] width 171 height 15
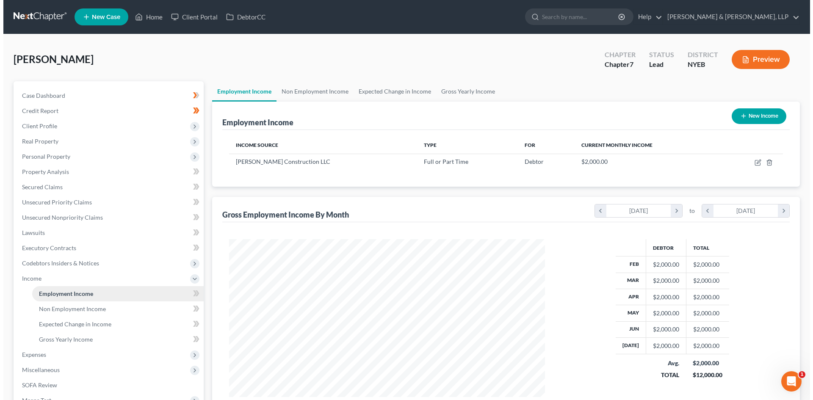
scroll to position [158, 333]
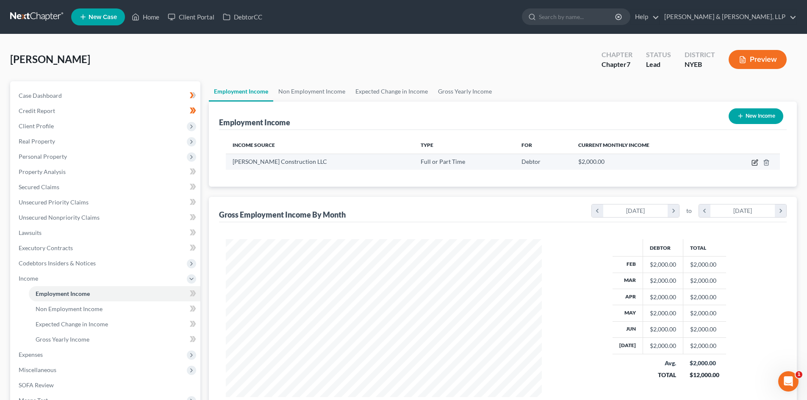
click at [755, 163] on icon "button" at bounding box center [754, 162] width 7 height 7
select select "0"
select select "35"
select select "0"
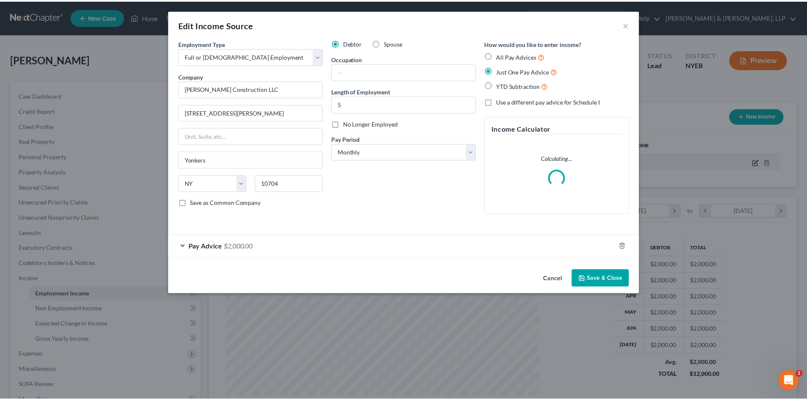
scroll to position [159, 336]
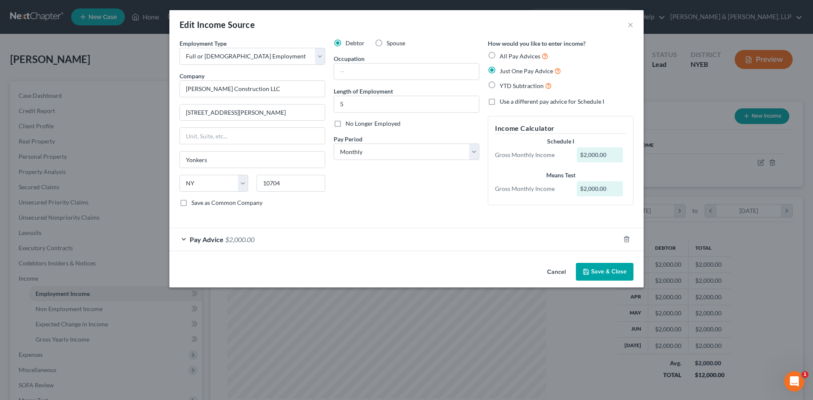
click at [547, 273] on button "Cancel" at bounding box center [556, 272] width 32 height 17
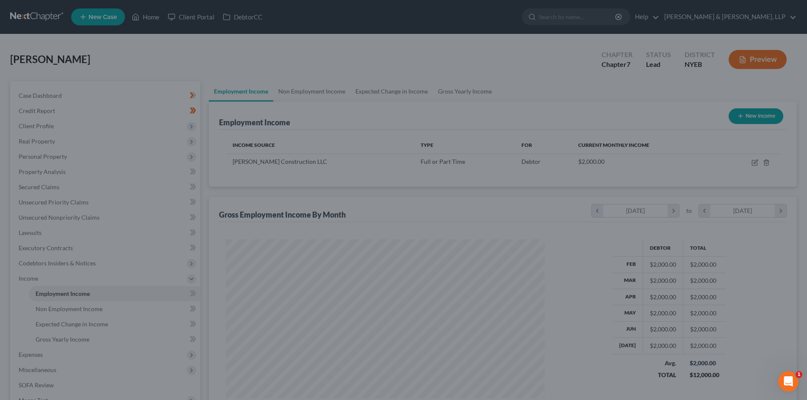
scroll to position [423261, 423086]
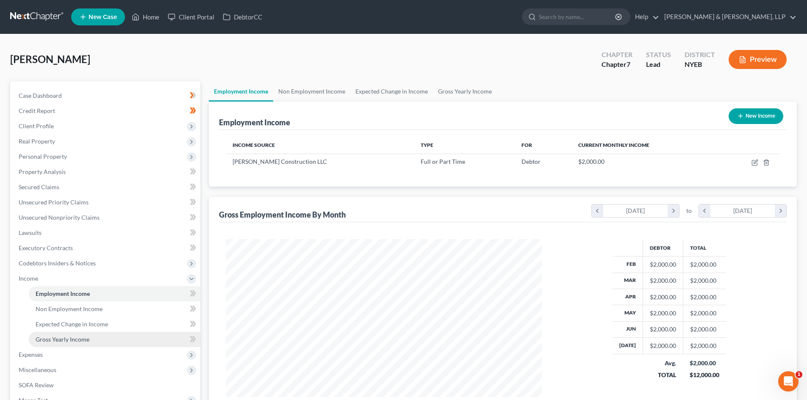
click at [97, 342] on link "Gross Yearly Income" at bounding box center [114, 339] width 171 height 15
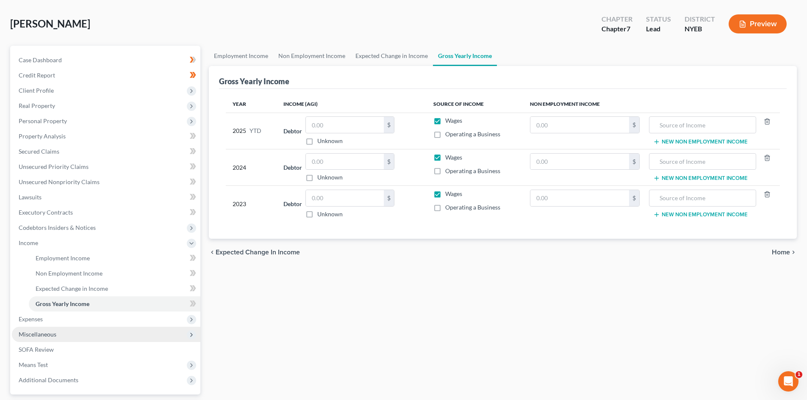
scroll to position [85, 0]
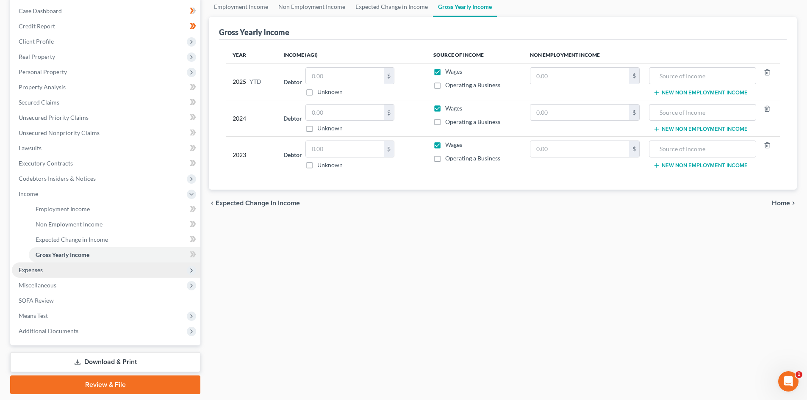
click at [95, 271] on span "Expenses" at bounding box center [106, 270] width 188 height 15
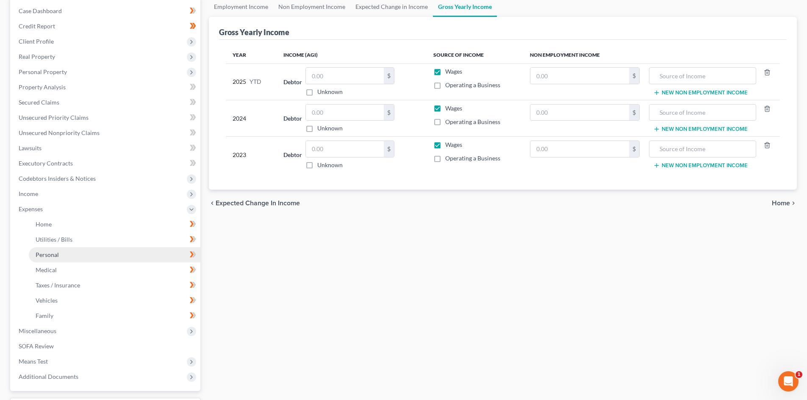
click at [89, 255] on link "Personal" at bounding box center [114, 254] width 171 height 15
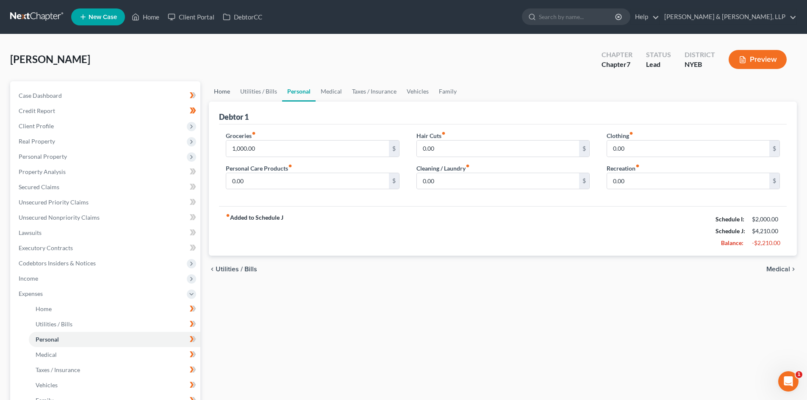
click at [227, 88] on link "Home" at bounding box center [222, 91] width 26 height 20
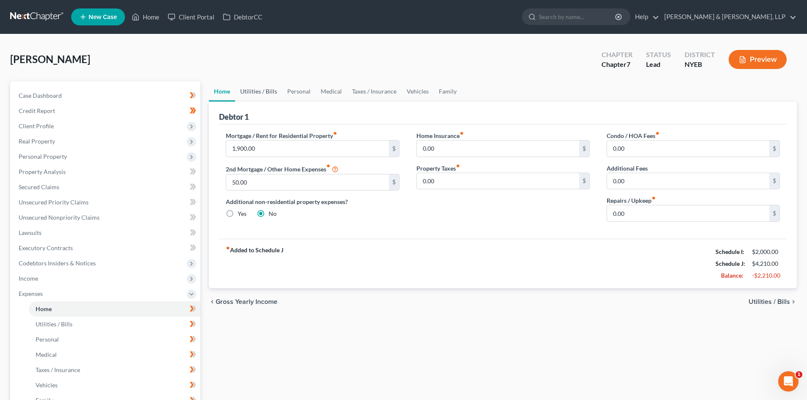
click at [270, 93] on link "Utilities / Bills" at bounding box center [258, 91] width 47 height 20
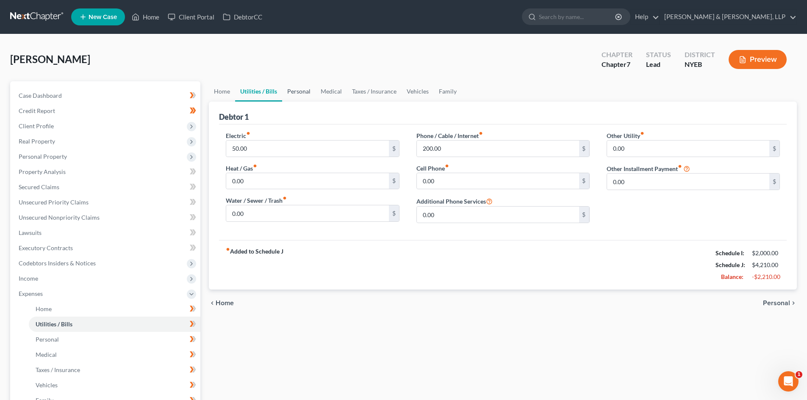
click at [302, 88] on link "Personal" at bounding box center [298, 91] width 33 height 20
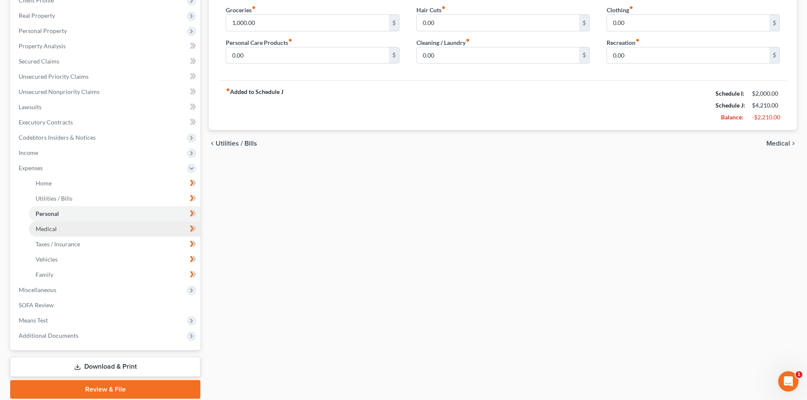
scroll to position [127, 0]
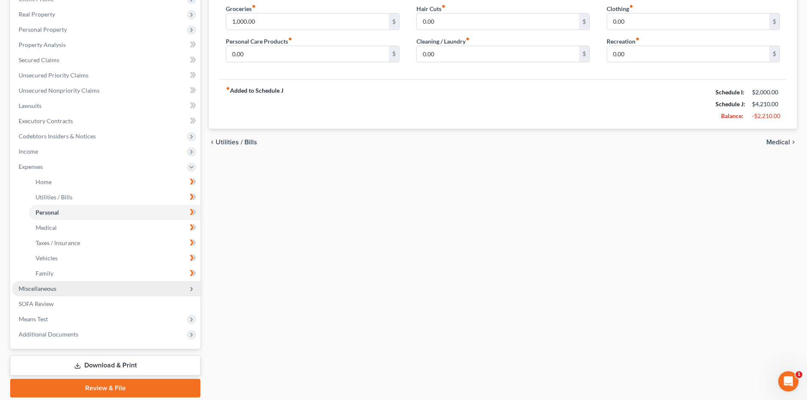
click at [119, 290] on span "Miscellaneous" at bounding box center [106, 288] width 188 height 15
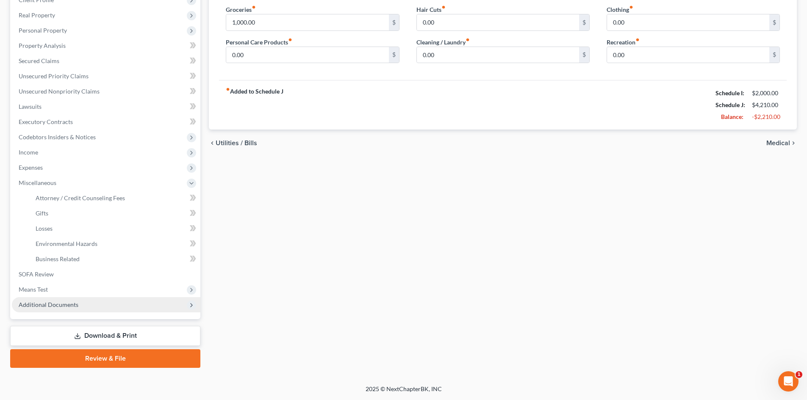
scroll to position [126, 0]
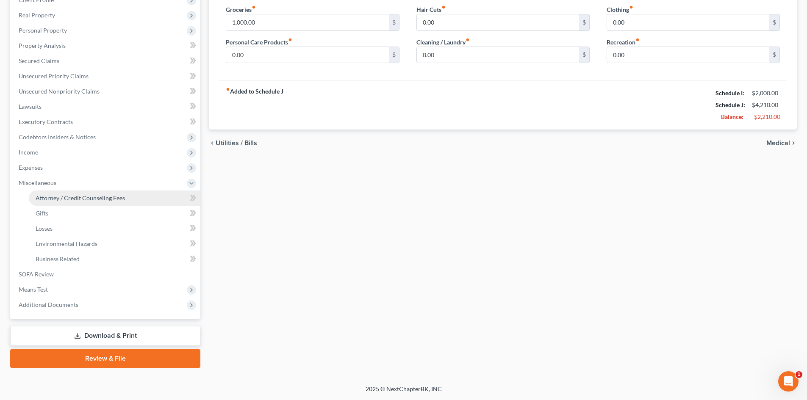
click at [85, 199] on span "Attorney / Credit Counseling Fees" at bounding box center [80, 197] width 89 height 7
select select "0"
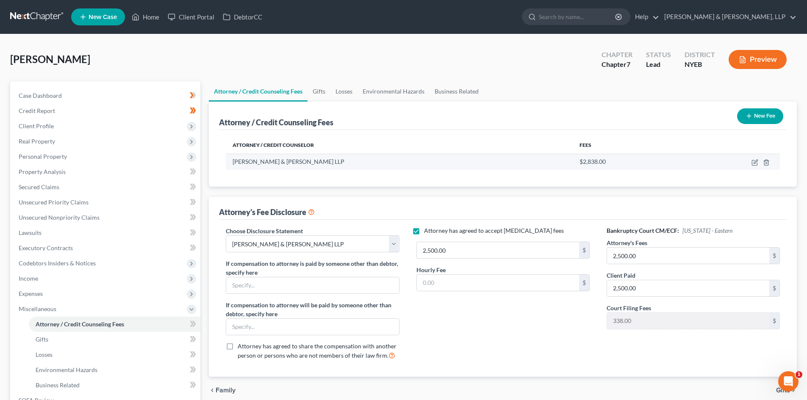
click at [750, 163] on td at bounding box center [731, 162] width 97 height 16
click at [751, 163] on td at bounding box center [731, 162] width 97 height 16
click at [754, 166] on icon "button" at bounding box center [754, 162] width 5 height 5
select select "35"
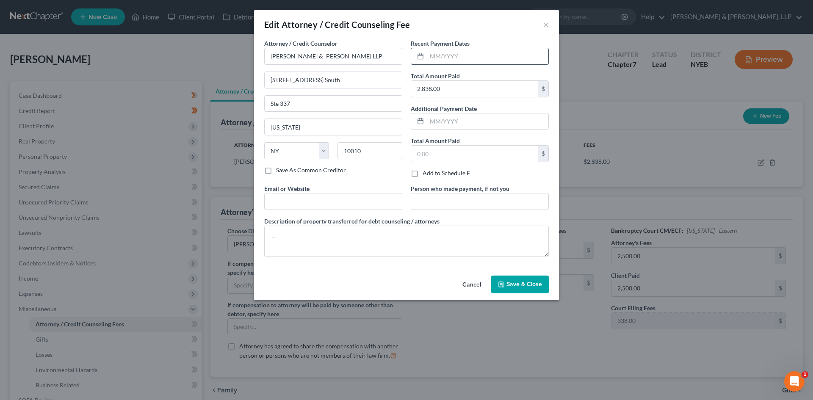
click at [466, 61] on input "text" at bounding box center [488, 56] width 122 height 16
type input "[DATE]"
click at [462, 91] on input "2,838.00" at bounding box center [474, 89] width 127 height 16
drag, startPoint x: 448, startPoint y: 89, endPoint x: 423, endPoint y: 86, distance: 25.2
click at [423, 86] on input "2,838.00" at bounding box center [474, 89] width 127 height 16
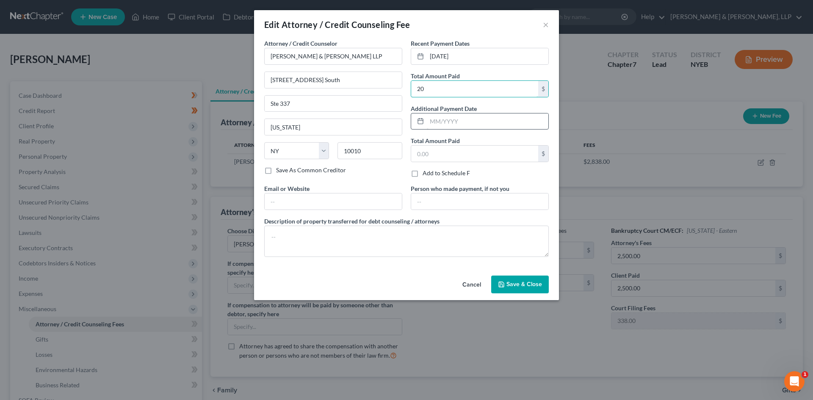
type input "2"
type input "2,500.00"
click at [531, 290] on button "Save & Close" at bounding box center [520, 285] width 58 height 18
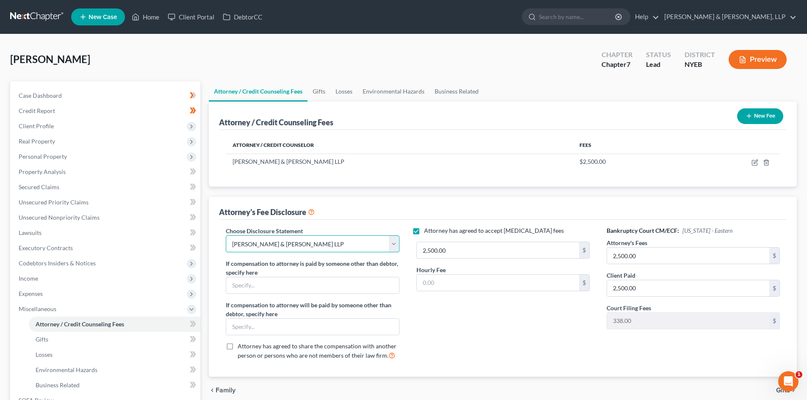
click at [293, 248] on select "Select [PERSON_NAME] & [PERSON_NAME] LLP" at bounding box center [312, 243] width 173 height 17
click at [226, 235] on select "Select [PERSON_NAME] & [PERSON_NAME] LLP" at bounding box center [312, 243] width 173 height 17
click at [452, 285] on input "text" at bounding box center [498, 283] width 162 height 16
type input "425.00"
click at [191, 329] on icon at bounding box center [193, 324] width 6 height 11
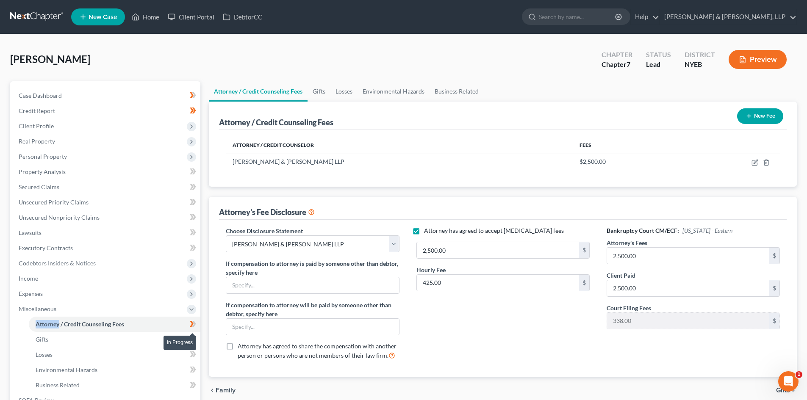
drag, startPoint x: 191, startPoint y: 329, endPoint x: 181, endPoint y: 334, distance: 11.0
click at [191, 329] on icon at bounding box center [193, 324] width 6 height 11
click at [161, 347] on link "Losses" at bounding box center [114, 354] width 171 height 15
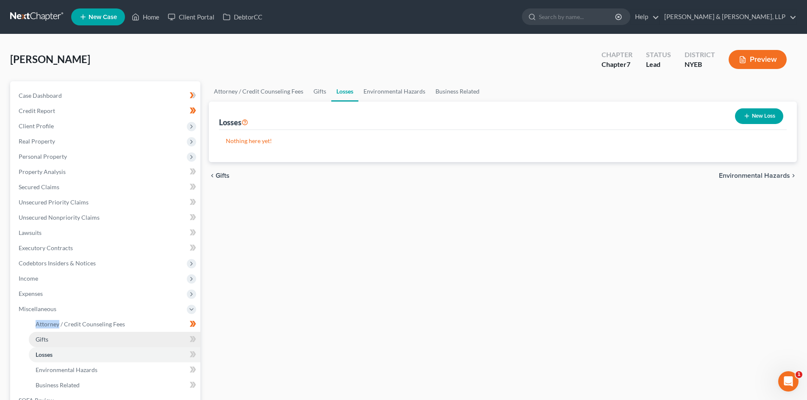
click at [146, 339] on link "Gifts" at bounding box center [114, 339] width 171 height 15
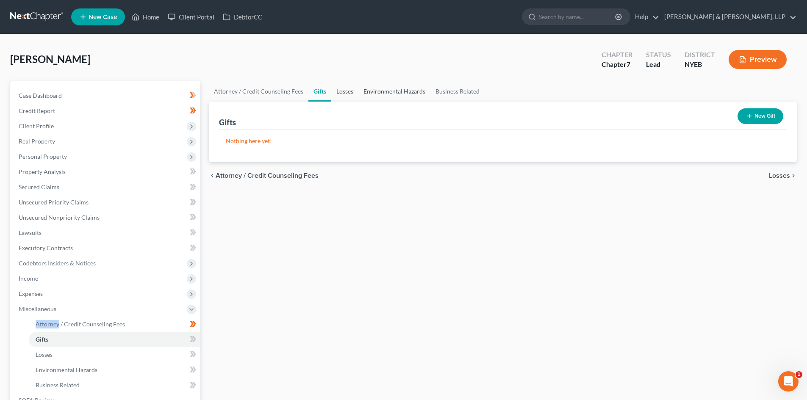
drag, startPoint x: 353, startPoint y: 93, endPoint x: 374, endPoint y: 89, distance: 21.9
click at [353, 93] on link "Losses" at bounding box center [344, 91] width 27 height 20
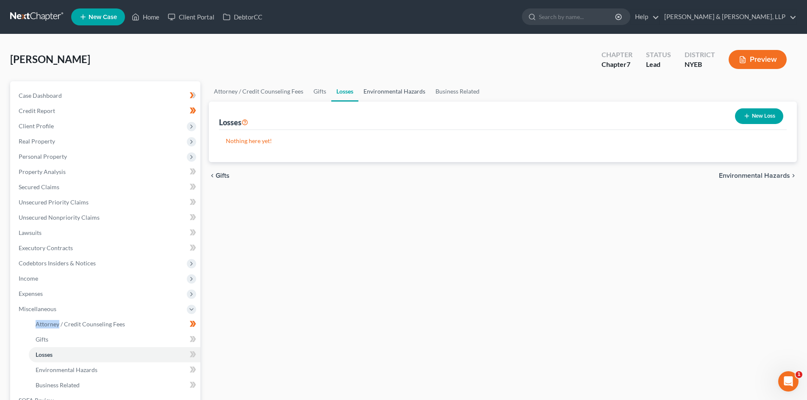
click at [389, 93] on link "Environmental Hazards" at bounding box center [394, 91] width 72 height 20
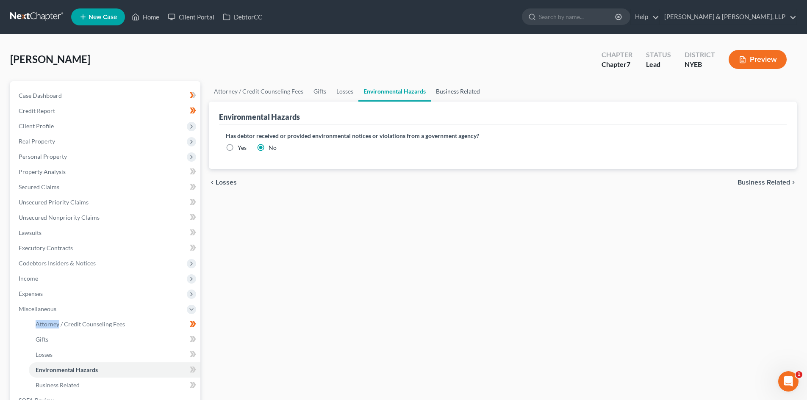
click at [462, 93] on link "Business Related" at bounding box center [458, 91] width 54 height 20
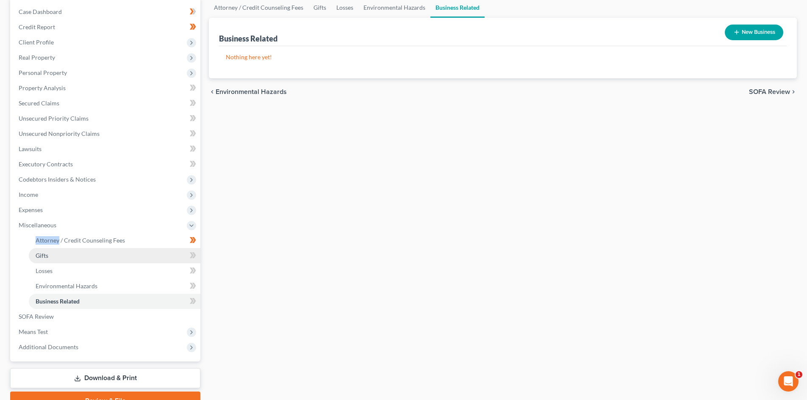
scroll to position [85, 0]
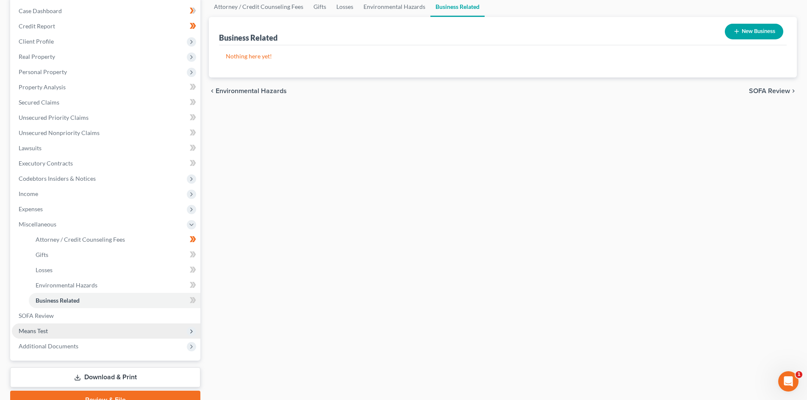
click at [77, 326] on span "Means Test" at bounding box center [106, 330] width 188 height 15
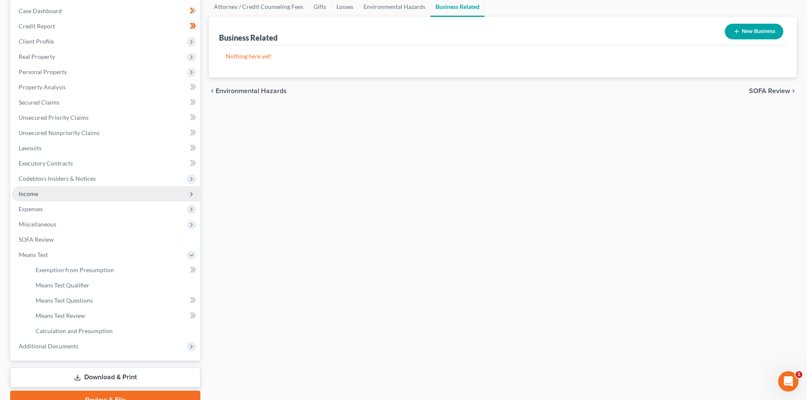
click at [46, 196] on span "Income" at bounding box center [106, 193] width 188 height 15
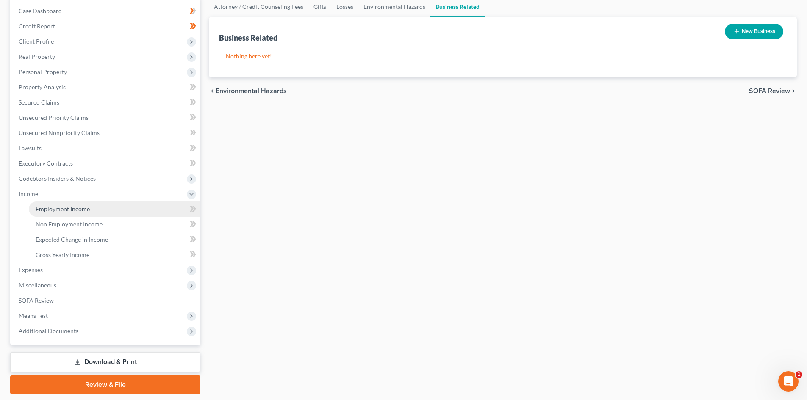
click at [62, 204] on link "Employment Income" at bounding box center [114, 209] width 171 height 15
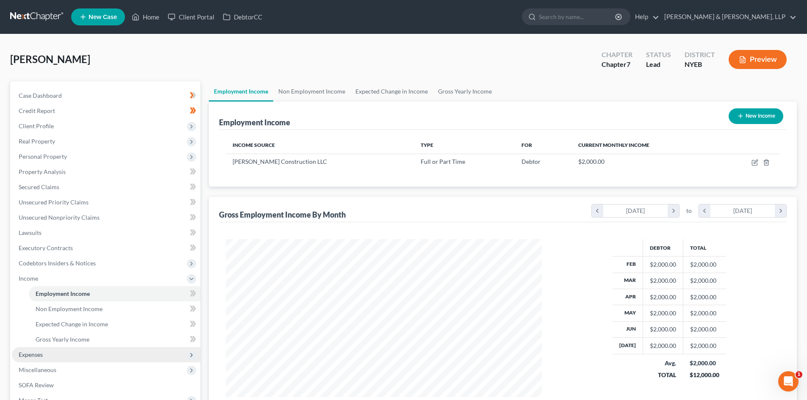
click at [118, 348] on span "Expenses" at bounding box center [106, 354] width 188 height 15
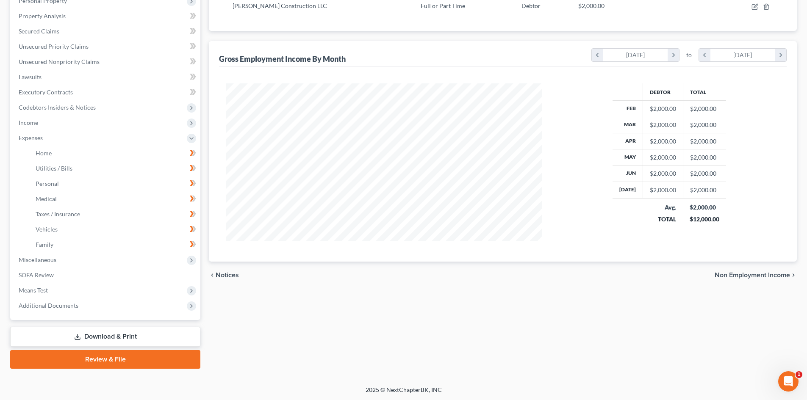
scroll to position [157, 0]
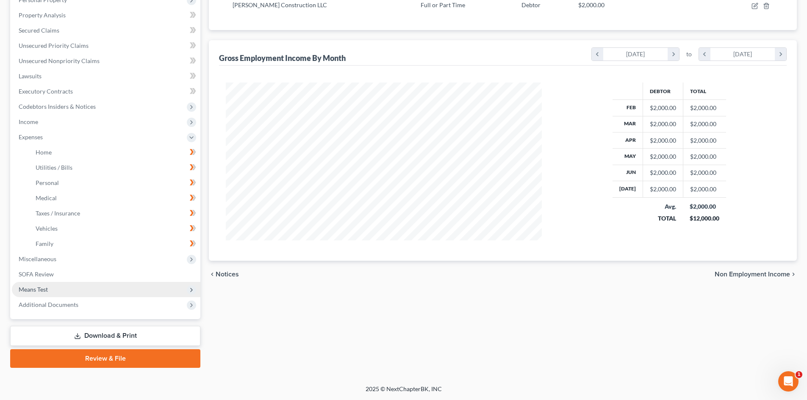
click at [61, 288] on span "Means Test" at bounding box center [106, 289] width 188 height 15
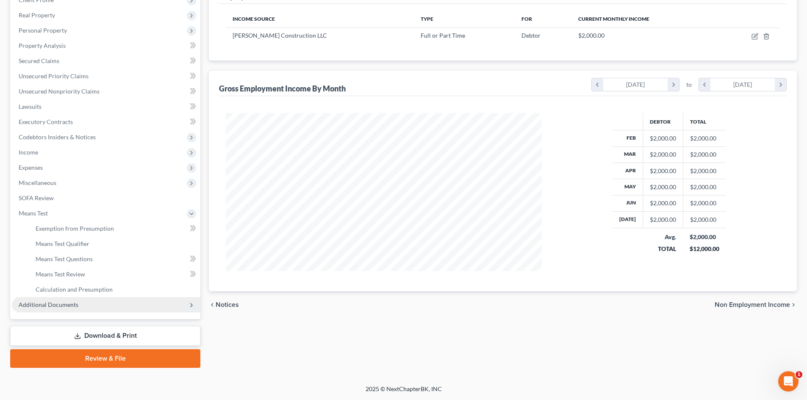
scroll to position [126, 0]
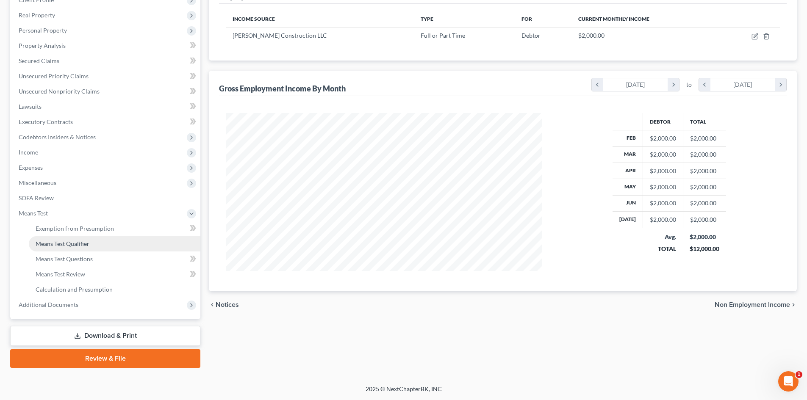
click at [67, 249] on link "Means Test Qualifier" at bounding box center [114, 243] width 171 height 15
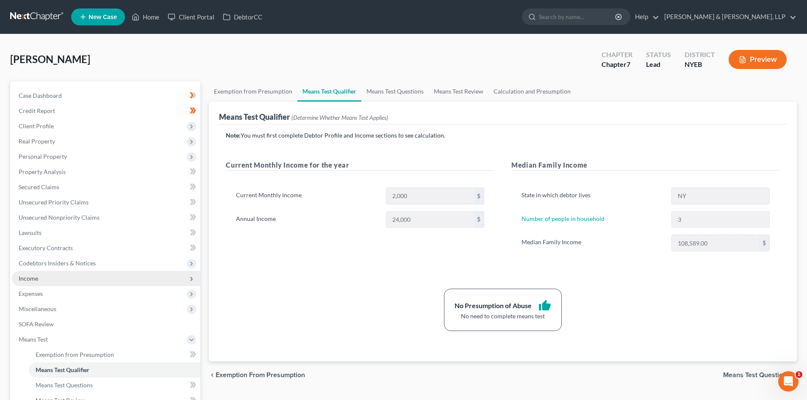
click at [90, 276] on span "Income" at bounding box center [106, 278] width 188 height 15
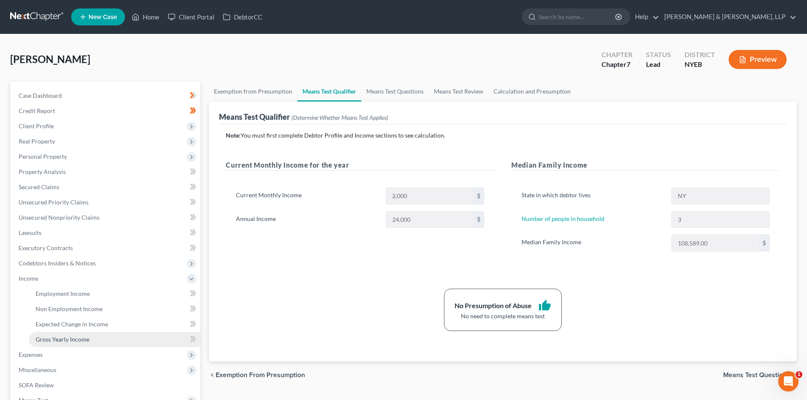
click at [102, 341] on link "Gross Yearly Income" at bounding box center [114, 339] width 171 height 15
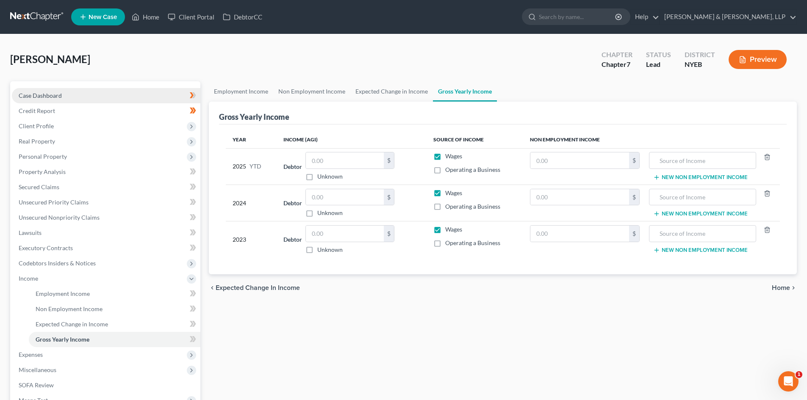
click at [125, 94] on link "Case Dashboard" at bounding box center [106, 95] width 188 height 15
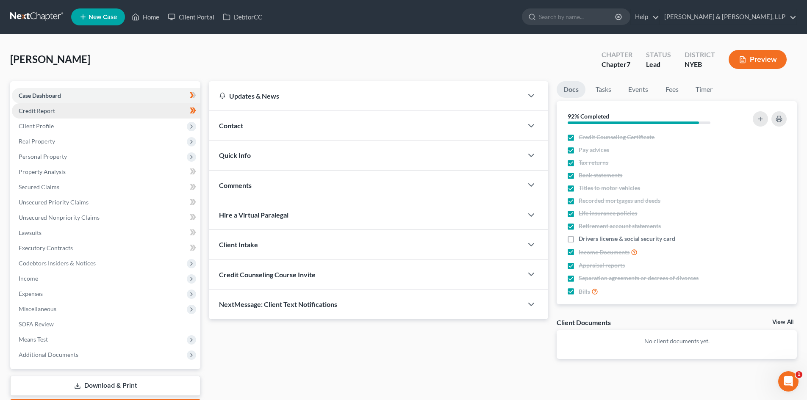
click at [108, 117] on link "Credit Report" at bounding box center [106, 110] width 188 height 15
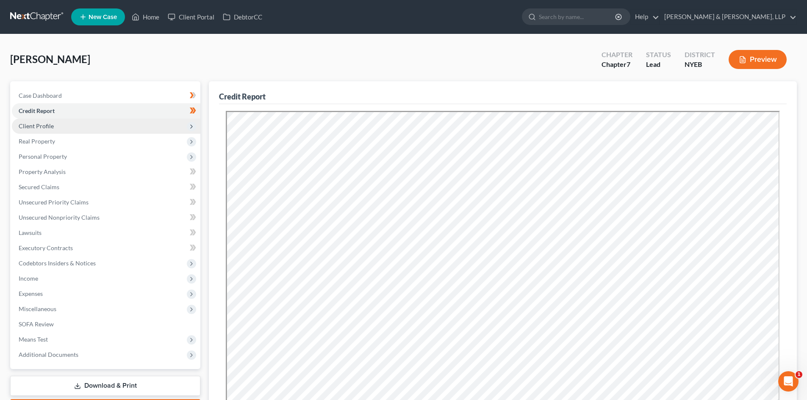
click at [111, 130] on span "Client Profile" at bounding box center [106, 126] width 188 height 15
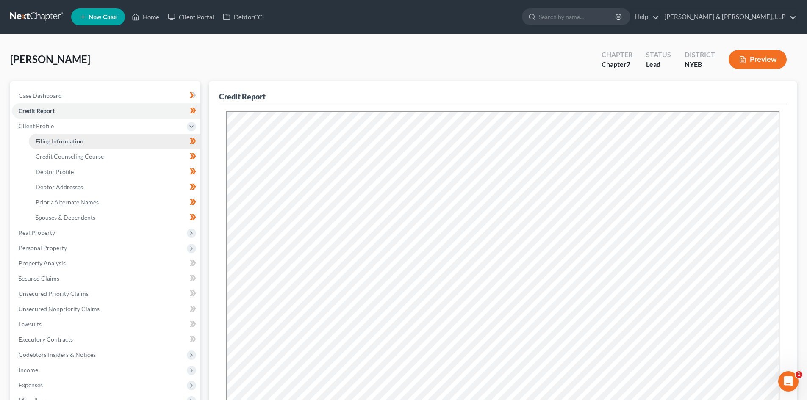
click at [107, 147] on link "Filing Information" at bounding box center [114, 141] width 171 height 15
select select "1"
select select "0"
select select "53"
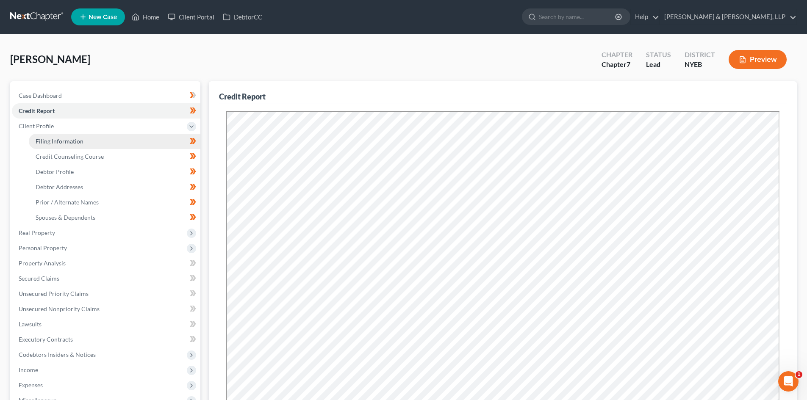
select select "0"
select select "35"
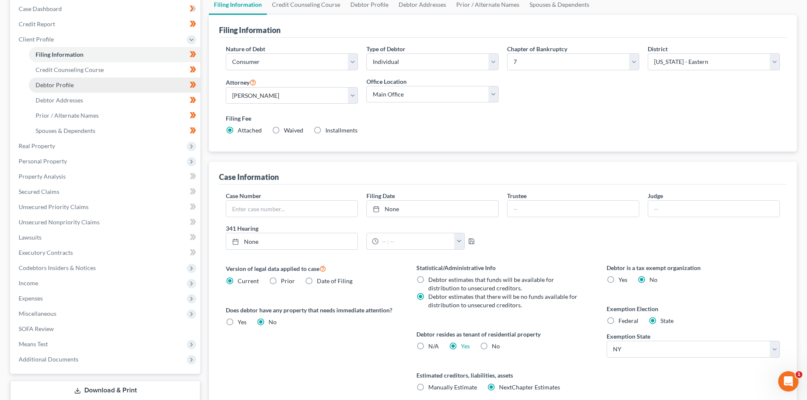
scroll to position [42, 0]
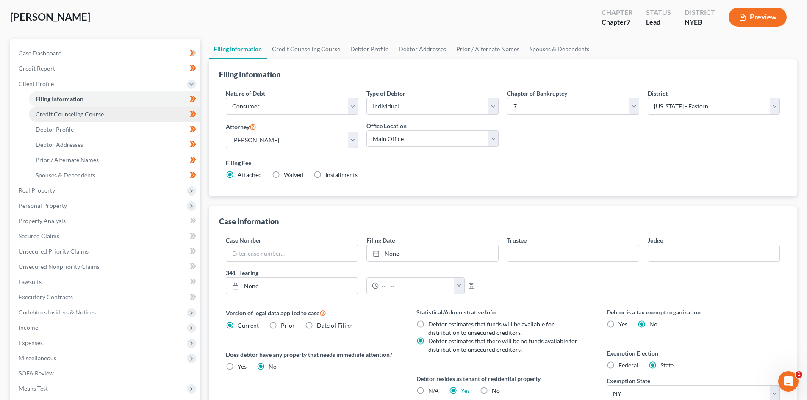
click at [123, 111] on link "Credit Counseling Course" at bounding box center [114, 114] width 171 height 15
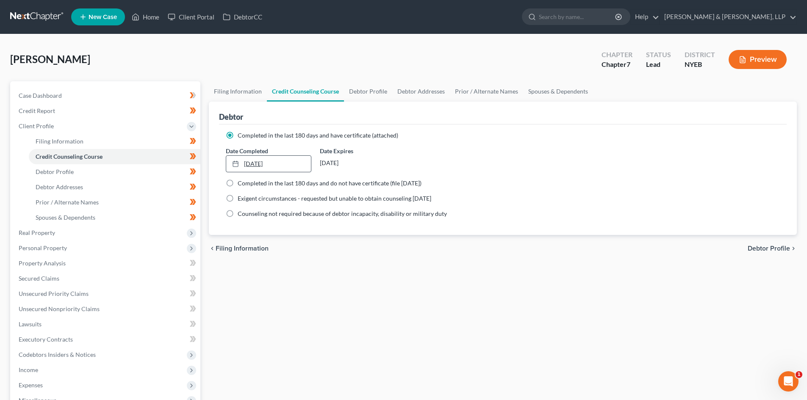
click at [257, 166] on link "[DATE]" at bounding box center [268, 164] width 84 height 16
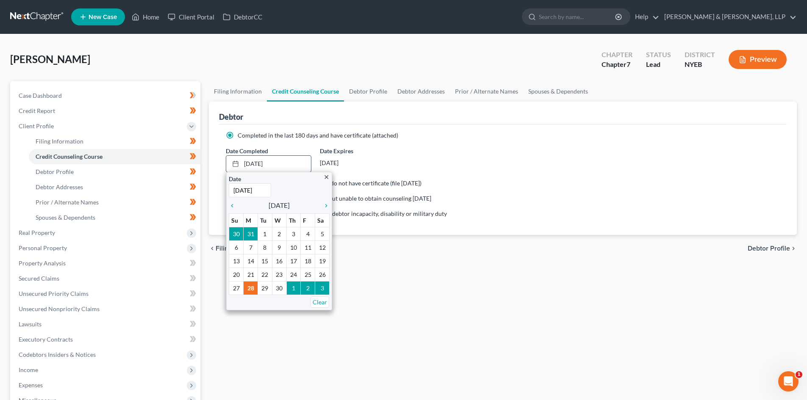
click at [328, 207] on icon "chevron_right" at bounding box center [323, 205] width 11 height 7
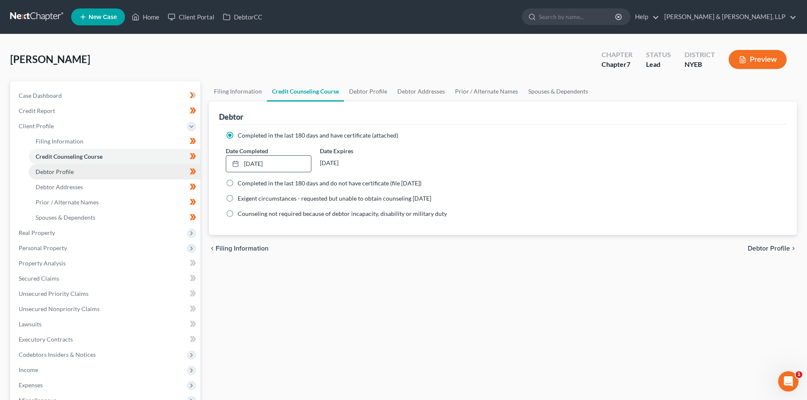
click at [102, 177] on link "Debtor Profile" at bounding box center [114, 171] width 171 height 15
select select "0"
select select "2"
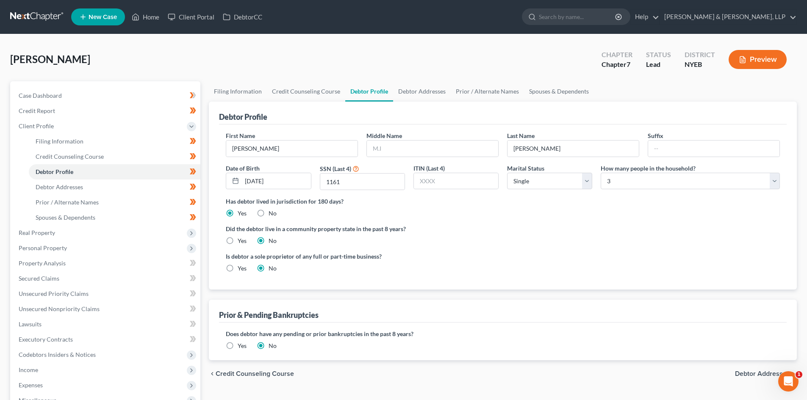
click at [475, 20] on ul "New Case Home Client Portal DebtorCC - No Result - See all results Or Press Ent…" at bounding box center [433, 17] width 725 height 22
click at [113, 99] on link "Case Dashboard" at bounding box center [106, 95] width 188 height 15
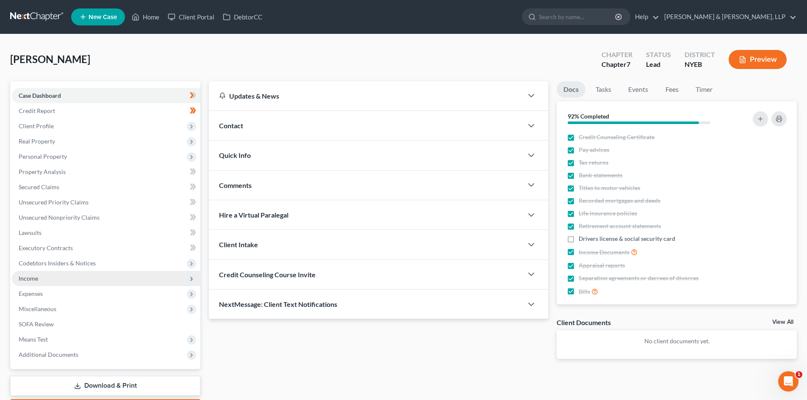
click at [114, 280] on span "Income" at bounding box center [106, 278] width 188 height 15
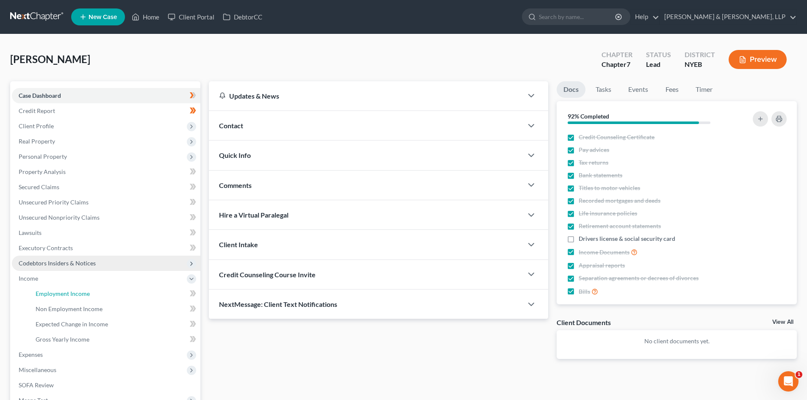
drag, startPoint x: 83, startPoint y: 292, endPoint x: 139, endPoint y: 265, distance: 62.3
click at [83, 292] on span "Employment Income" at bounding box center [63, 293] width 54 height 7
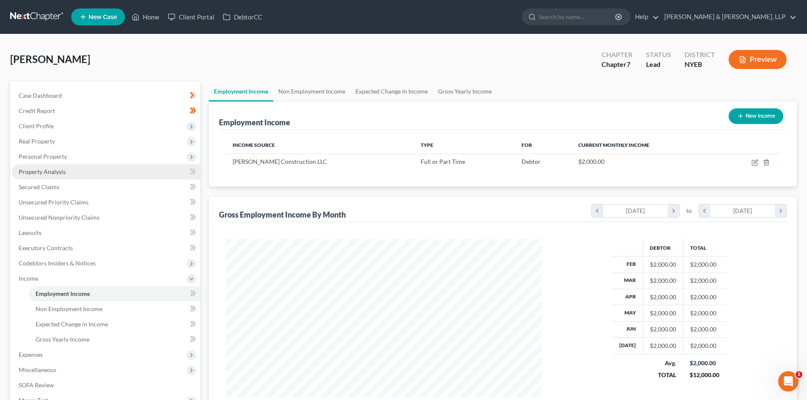
scroll to position [158, 333]
click at [526, 86] on ul "Employment Income Non Employment Income Expected Change in Income Gross Yearly …" at bounding box center [503, 91] width 588 height 20
click at [457, 91] on link "Gross Yearly Income" at bounding box center [465, 91] width 64 height 20
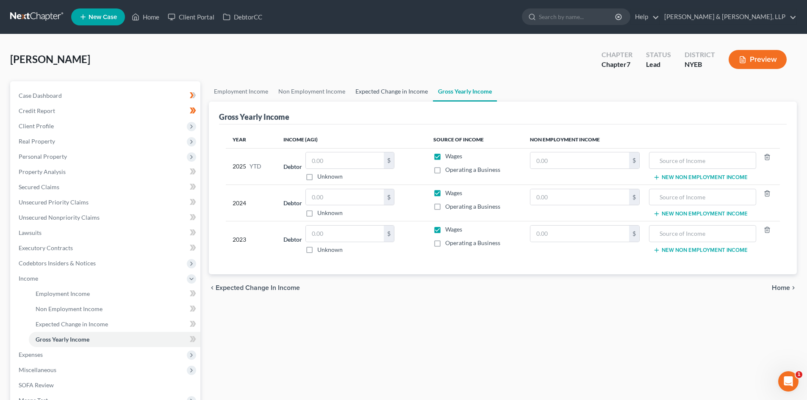
click at [382, 96] on link "Expected Change in Income" at bounding box center [391, 91] width 83 height 20
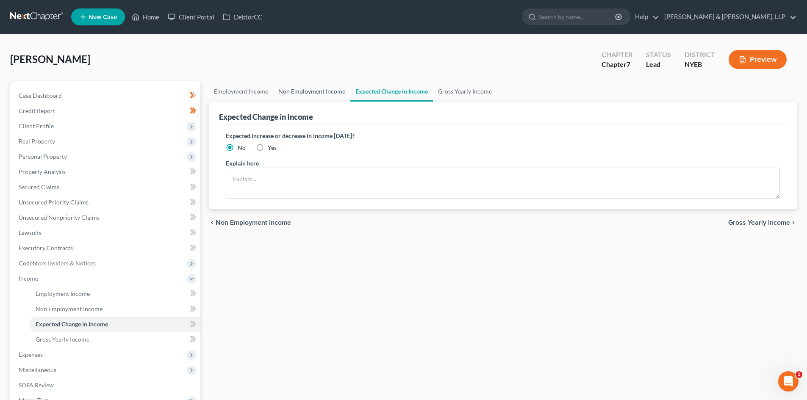
click at [310, 96] on link "Non Employment Income" at bounding box center [311, 91] width 77 height 20
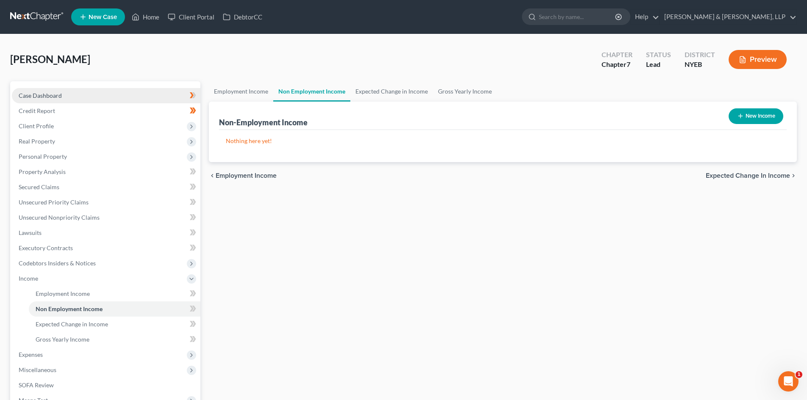
click at [138, 95] on link "Case Dashboard" at bounding box center [106, 95] width 188 height 15
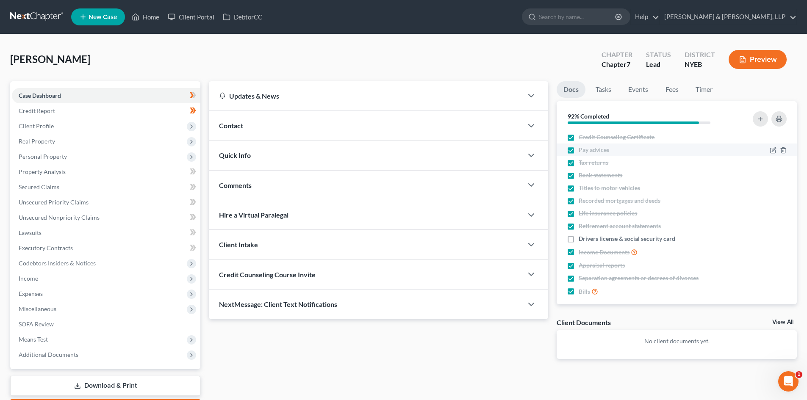
click at [578, 150] on label "Pay advices" at bounding box center [593, 150] width 30 height 8
click at [582, 150] on input "Pay advices" at bounding box center [585, 149] width 6 height 6
checkbox input "false"
click at [578, 201] on label "Recorded mortgages and deeds" at bounding box center [619, 200] width 82 height 8
click at [582, 201] on input "Recorded mortgages and deeds" at bounding box center [585, 199] width 6 height 6
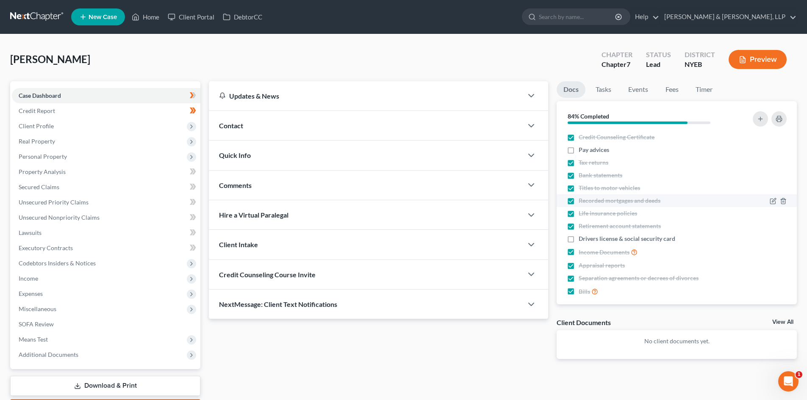
checkbox input "false"
drag, startPoint x: 569, startPoint y: 261, endPoint x: 573, endPoint y: 279, distance: 17.9
click at [578, 262] on label "Appraisal reports" at bounding box center [601, 265] width 46 height 8
click at [578, 265] on label "Appraisal reports" at bounding box center [601, 265] width 46 height 8
click at [582, 265] on input "Appraisal reports" at bounding box center [585, 264] width 6 height 6
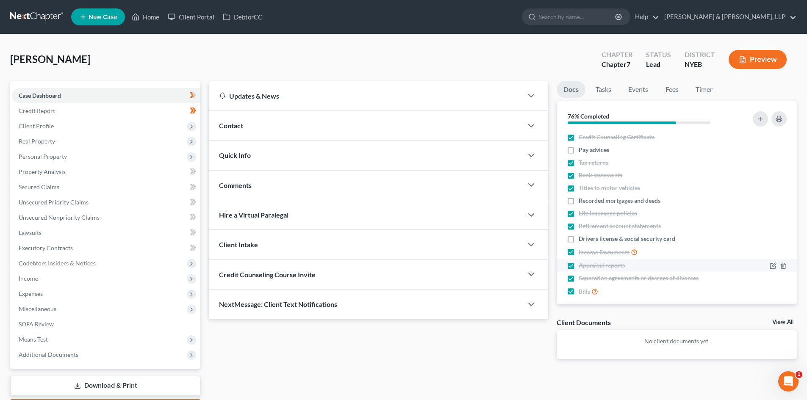
checkbox input "false"
click at [78, 111] on link "Credit Report" at bounding box center [106, 110] width 188 height 15
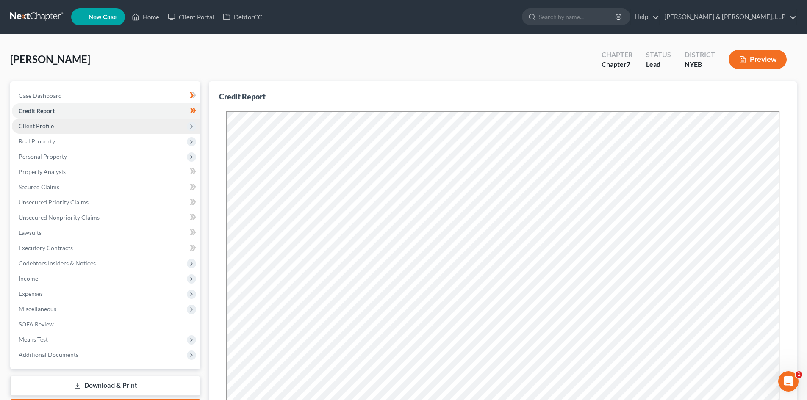
click at [89, 128] on span "Client Profile" at bounding box center [106, 126] width 188 height 15
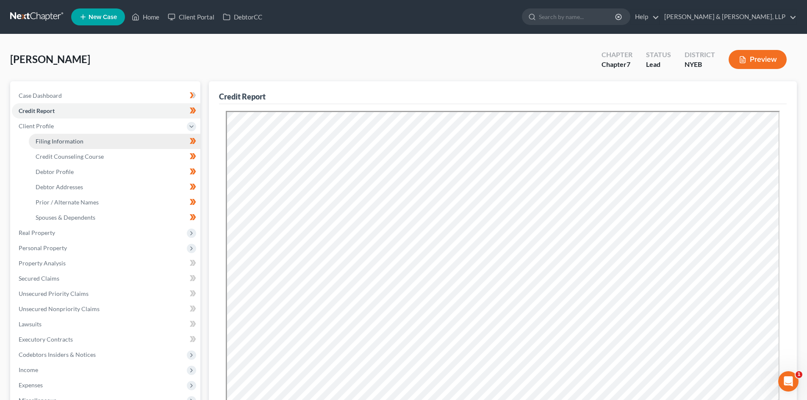
click at [93, 141] on link "Filing Information" at bounding box center [114, 141] width 171 height 15
select select "1"
select select "0"
select select "53"
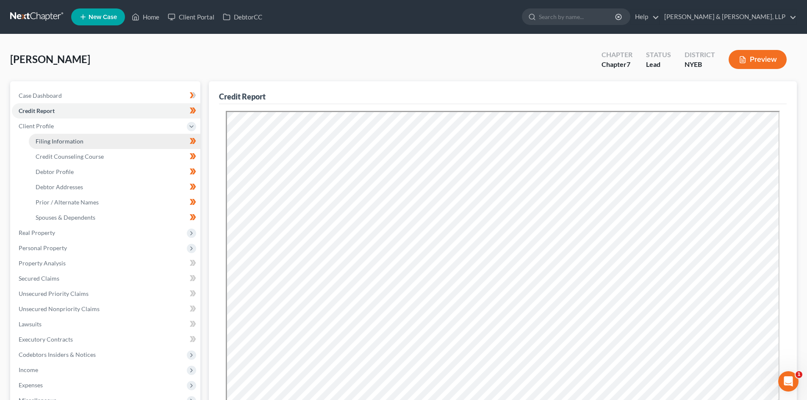
select select "0"
select select "35"
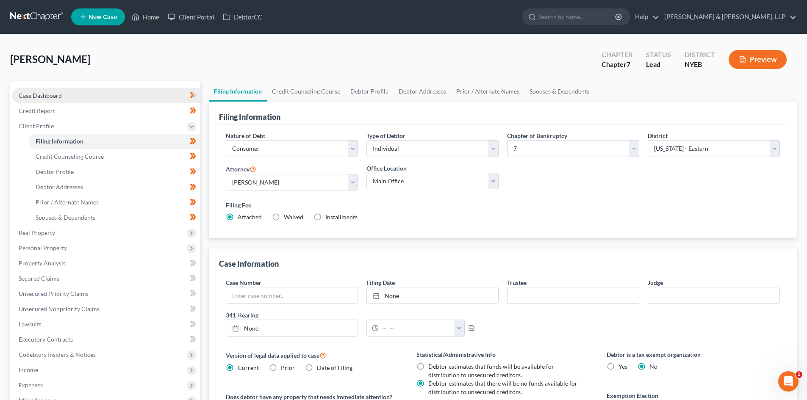
click at [108, 100] on link "Case Dashboard" at bounding box center [106, 95] width 188 height 15
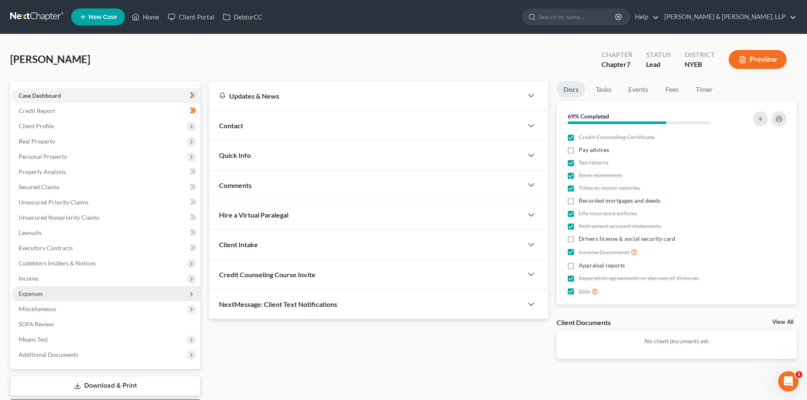
click at [74, 298] on span "Expenses" at bounding box center [106, 293] width 188 height 15
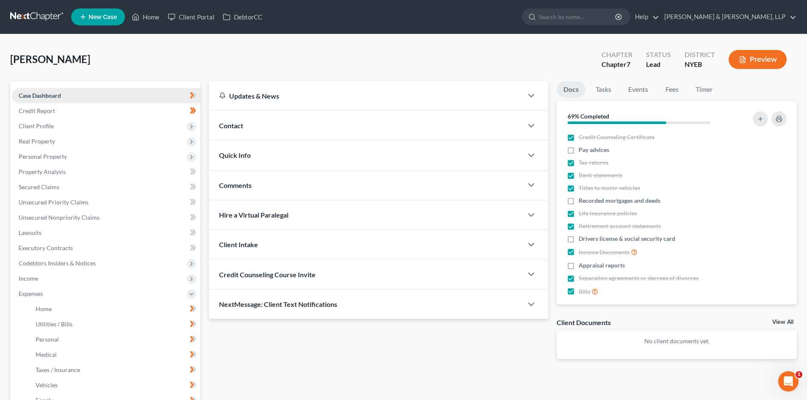
click at [73, 88] on link "Case Dashboard" at bounding box center [106, 95] width 188 height 15
click at [84, 105] on link "Credit Report" at bounding box center [106, 110] width 188 height 15
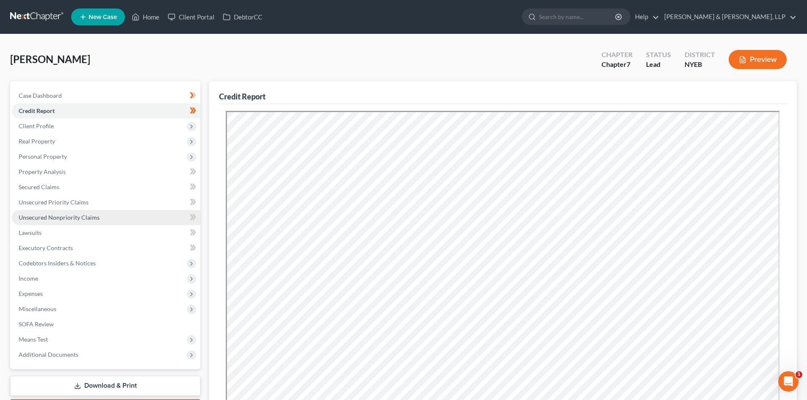
click at [70, 218] on span "Unsecured Nonpriority Claims" at bounding box center [59, 217] width 81 height 7
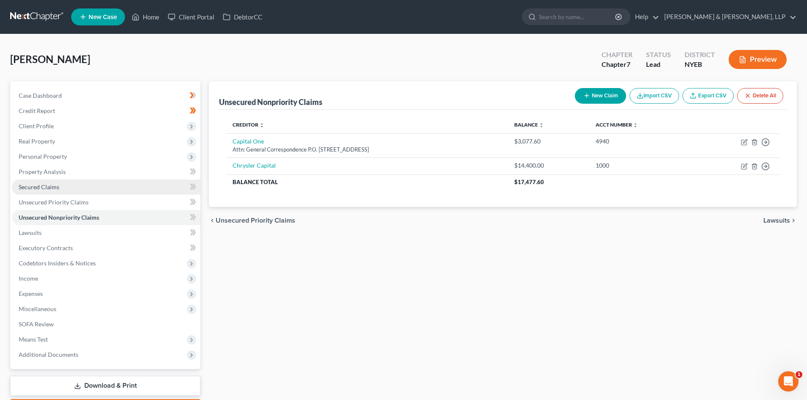
click at [100, 189] on link "Secured Claims" at bounding box center [106, 187] width 188 height 15
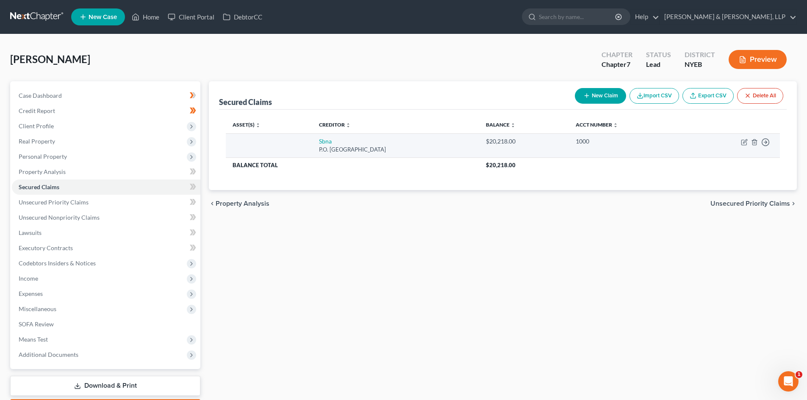
click at [740, 145] on td "Move to E Move to F Move to G Move to Notice Only" at bounding box center [732, 145] width 95 height 24
click at [745, 143] on icon "button" at bounding box center [744, 142] width 7 height 7
select select "45"
select select "0"
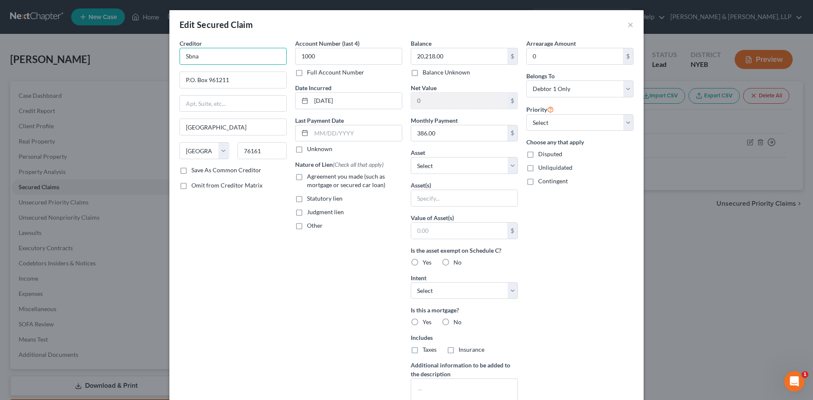
click at [214, 61] on input "Sbna" at bounding box center [233, 56] width 107 height 17
drag, startPoint x: 198, startPoint y: 55, endPoint x: 187, endPoint y: 57, distance: 10.7
click at [187, 57] on input "Sbna" at bounding box center [233, 56] width 107 height 17
click at [210, 75] on div "P.O. Box 961245, Fort Worth, TX 76161" at bounding box center [230, 78] width 88 height 7
type input "Santander Consumer USA Inc."
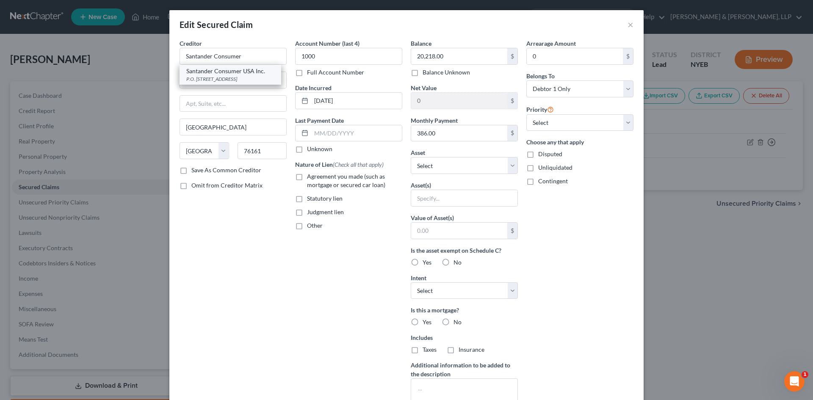
type input "P.O. Box 961245"
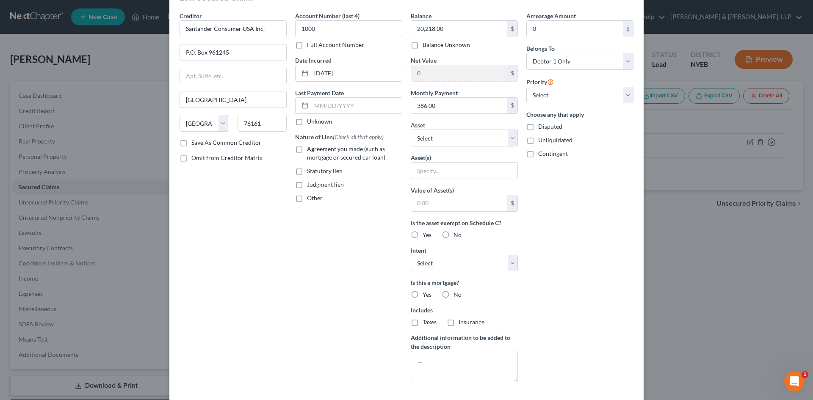
scroll to position [42, 0]
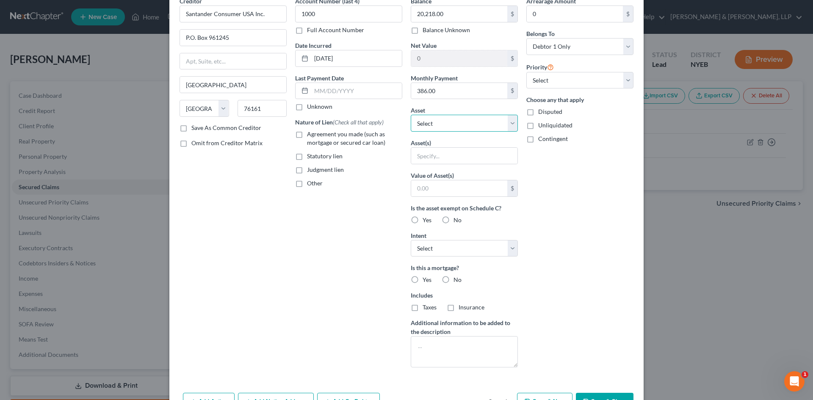
click at [509, 122] on select "Select Other Multiple Assets Electronics - One iPhone. - $200.0 Household Goods…" at bounding box center [464, 123] width 107 height 17
click at [553, 306] on div "Arrearage Amount 0 $ Belongs To * Select Debtor 1 Only Debtor 2 Only Debtor 1 A…" at bounding box center [580, 186] width 116 height 378
click at [487, 150] on input "text" at bounding box center [464, 156] width 106 height 16
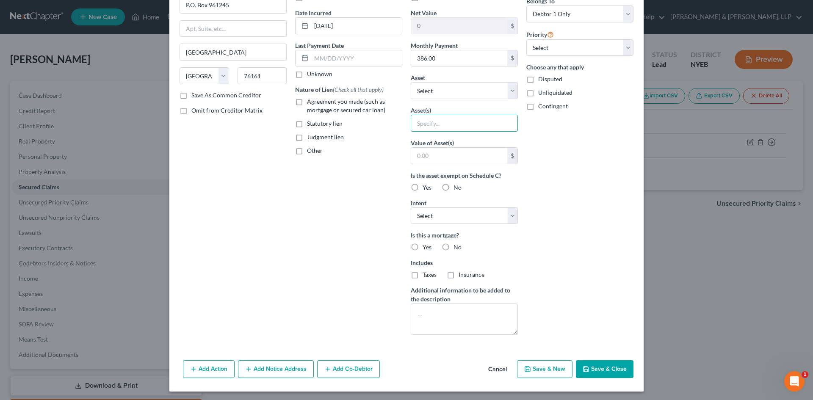
scroll to position [77, 0]
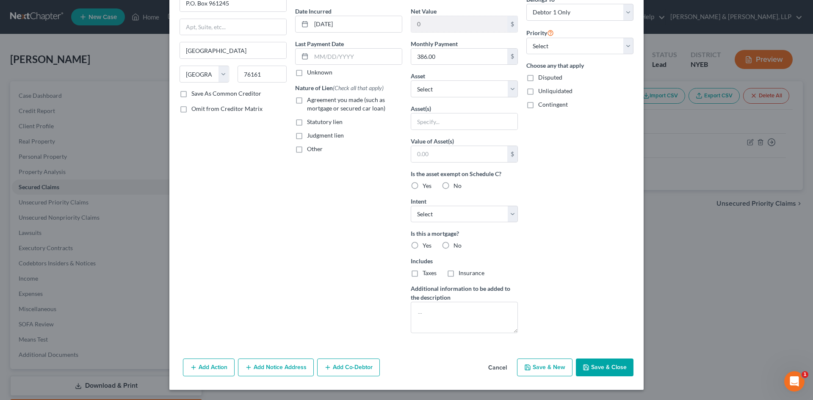
click at [453, 242] on label "No" at bounding box center [457, 245] width 8 height 8
click at [457, 242] on input "No" at bounding box center [460, 244] width 6 height 6
radio input "true"
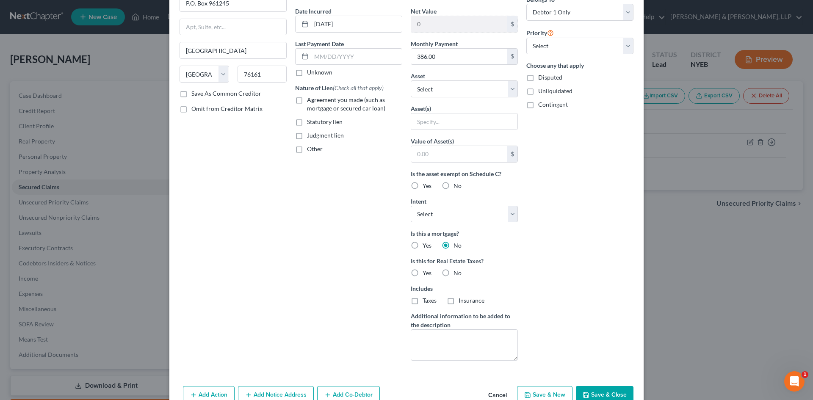
click at [453, 274] on label "No" at bounding box center [457, 273] width 8 height 8
click at [457, 274] on input "No" at bounding box center [460, 272] width 6 height 6
radio input "true"
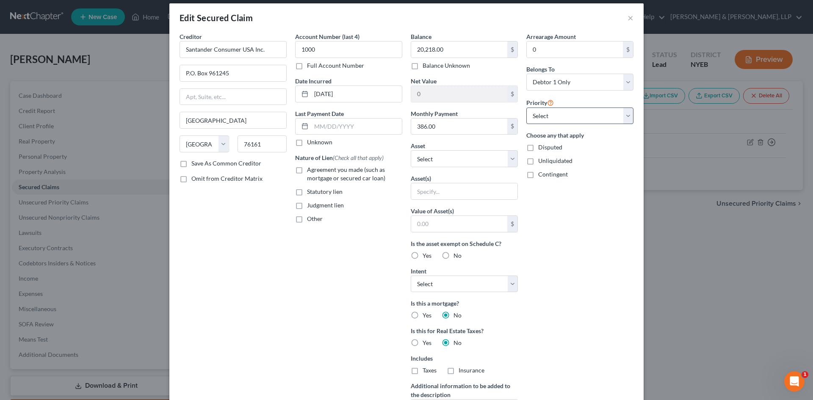
scroll to position [0, 0]
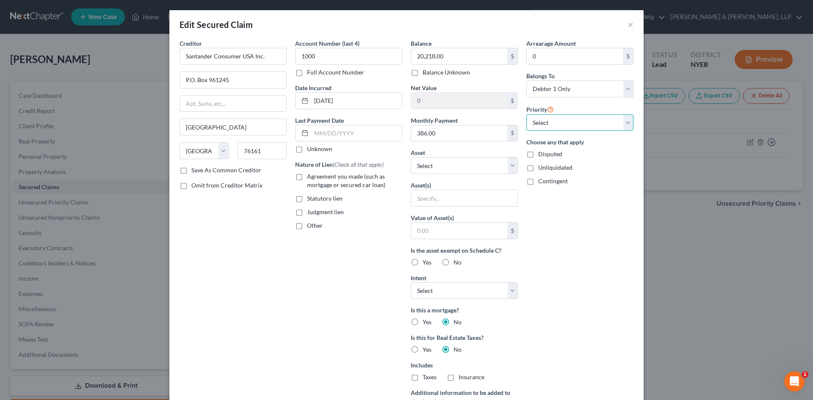
click at [591, 120] on select "Select 1st 2nd 3rd 4th 5th 6th 7th 8th 9th 10th 11th 12th 13th 14th 15th 16th 1…" at bounding box center [579, 122] width 107 height 17
select select "0"
click at [526, 114] on select "Select 1st 2nd 3rd 4th 5th 6th 7th 8th 9th 10th 11th 12th 13th 14th 15th 16th 1…" at bounding box center [579, 122] width 107 height 17
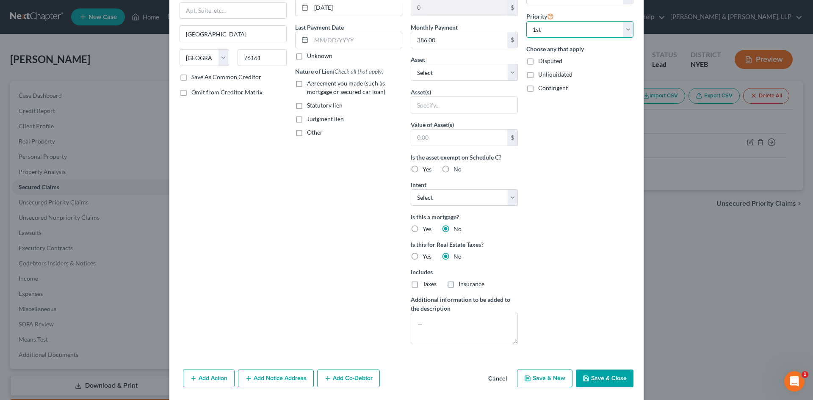
scroll to position [104, 0]
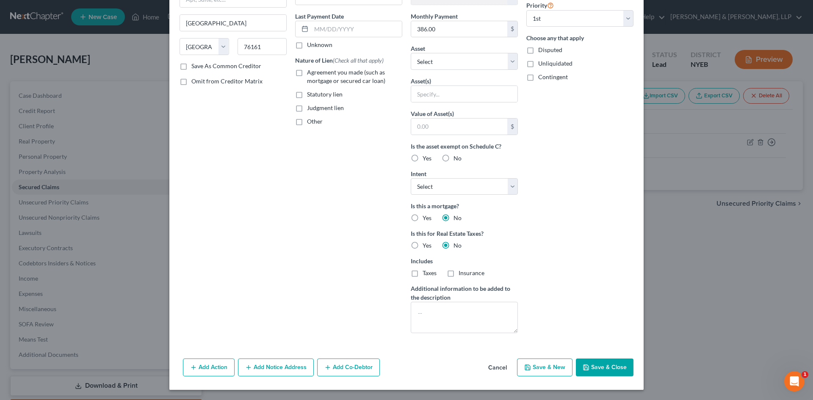
click at [611, 368] on button "Save & Close" at bounding box center [605, 368] width 58 height 18
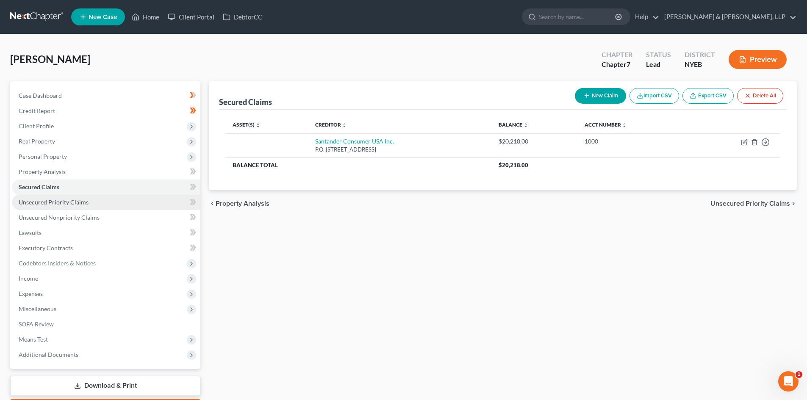
click at [90, 208] on link "Unsecured Priority Claims" at bounding box center [106, 202] width 188 height 15
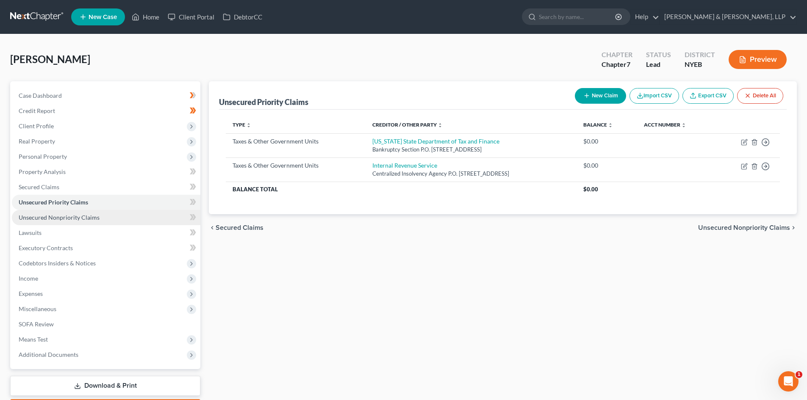
click at [90, 224] on link "Unsecured Nonpriority Claims" at bounding box center [106, 217] width 188 height 15
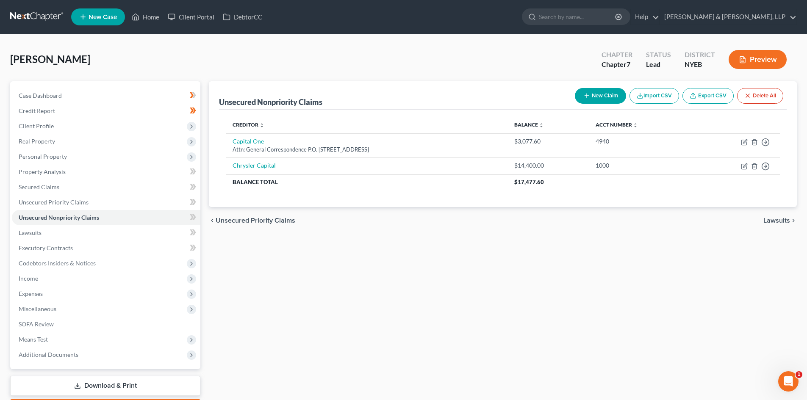
click at [608, 376] on div "Unsecured Nonpriority Claims New Claim Import CSV Export CSV Delete All Credito…" at bounding box center [503, 249] width 596 height 337
click at [113, 60] on div "Kandrac, Marian Upgraded Chapter Chapter 7 Status Lead District NYEB Preview" at bounding box center [403, 62] width 786 height 37
click at [745, 166] on icon "button" at bounding box center [745, 165] width 4 height 4
select select "0"
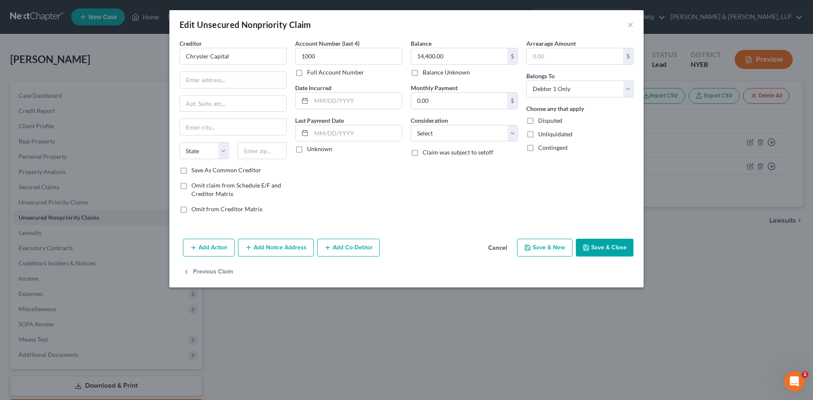
click at [503, 252] on button "Cancel" at bounding box center [497, 248] width 32 height 17
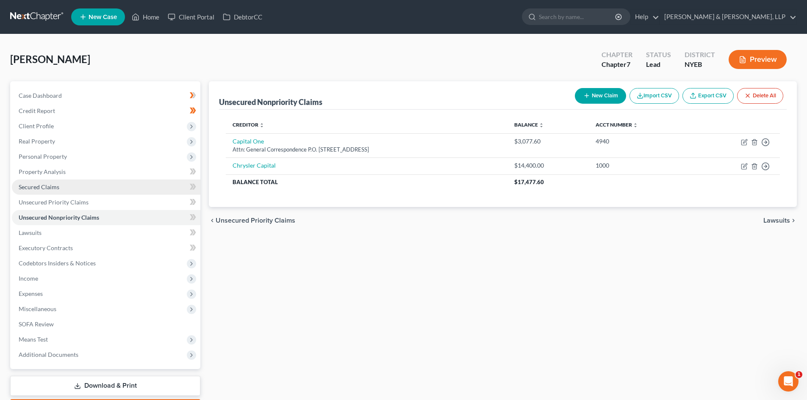
click at [80, 191] on link "Secured Claims" at bounding box center [106, 187] width 188 height 15
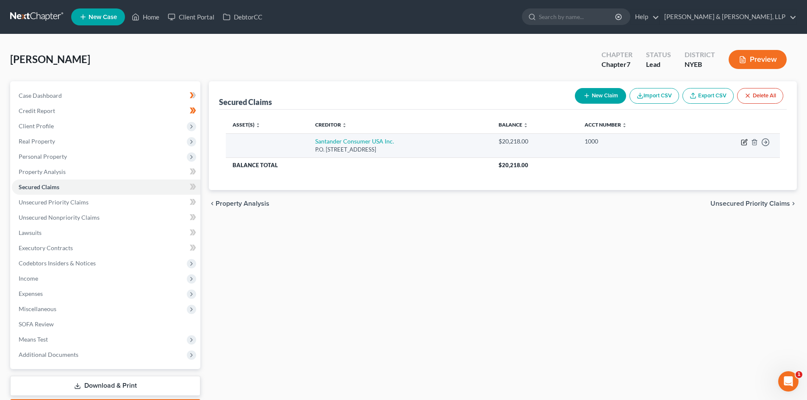
click at [746, 141] on icon "button" at bounding box center [745, 141] width 4 height 4
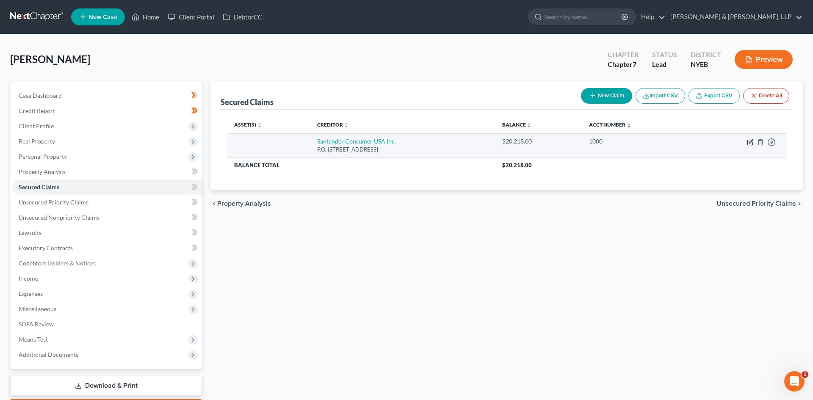
select select "45"
select select "0"
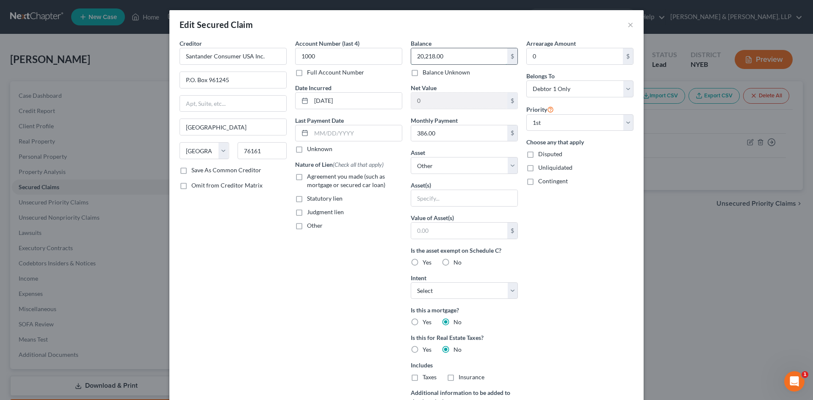
click at [447, 62] on input "20,218.00" at bounding box center [459, 56] width 96 height 16
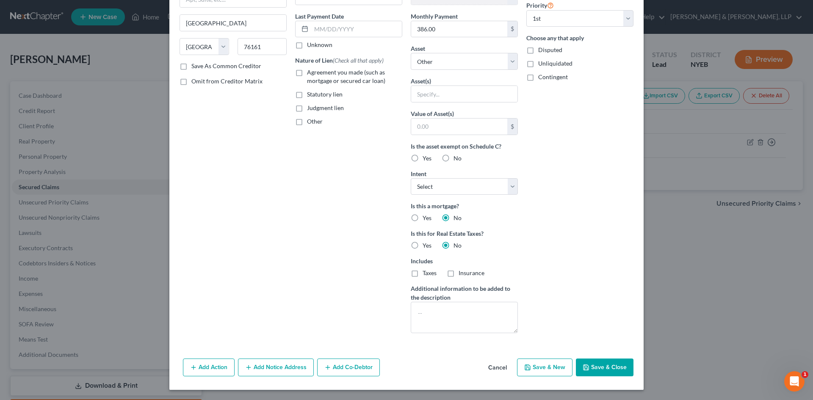
type input "16,782.00"
click at [587, 365] on icon "button" at bounding box center [586, 367] width 7 height 7
select select
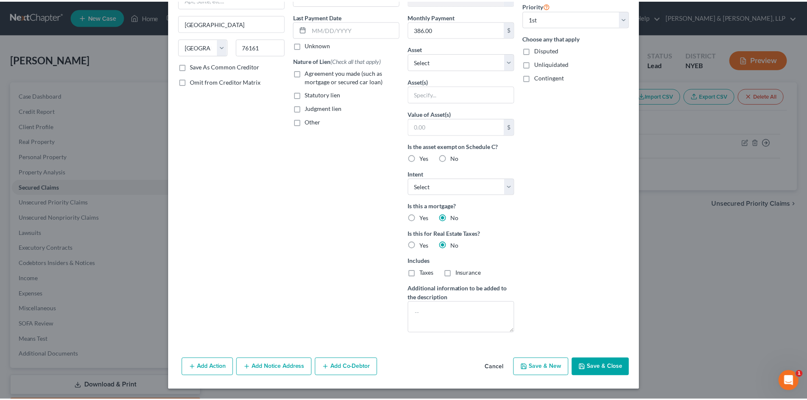
scroll to position [12, 0]
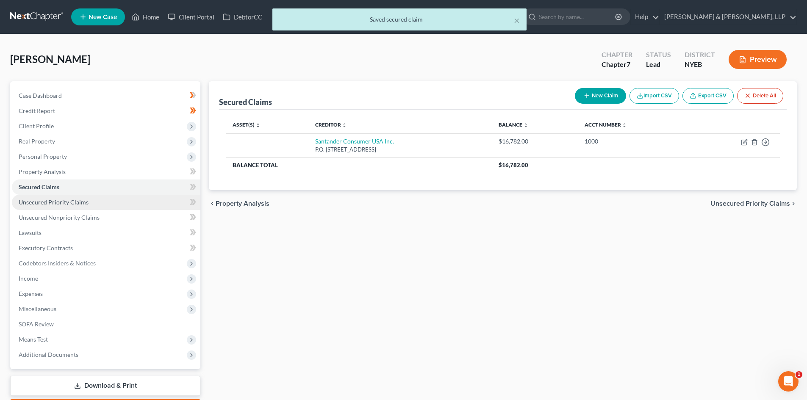
click at [96, 202] on link "Unsecured Priority Claims" at bounding box center [106, 202] width 188 height 15
